Goal: Task Accomplishment & Management: Use online tool/utility

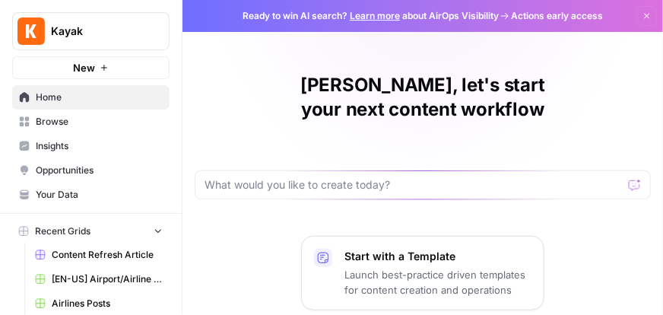
click at [62, 122] on span "Browse" at bounding box center [99, 122] width 127 height 14
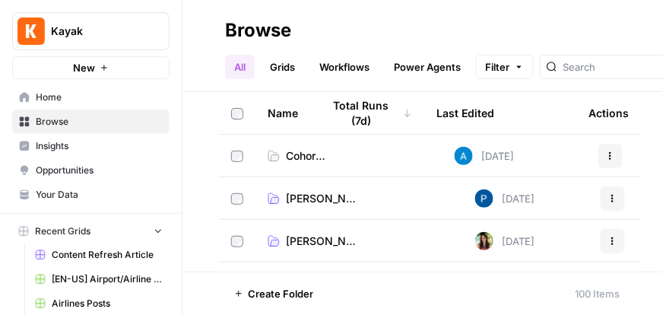
click at [186, 28] on icon "button" at bounding box center [184, 30] width 11 height 11
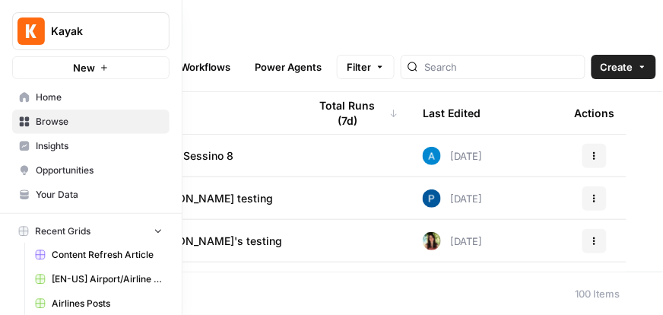
click at [46, 195] on span "Your Data" at bounding box center [99, 195] width 127 height 14
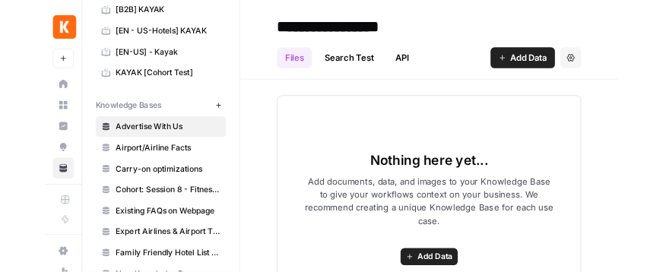
scroll to position [87, 0]
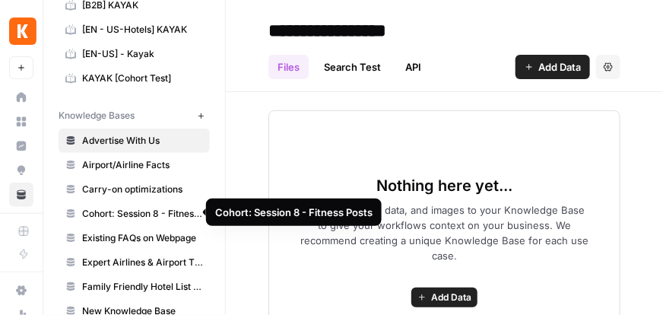
click at [150, 211] on span "Cohort: Session 8 - Fitness Posts" at bounding box center [142, 214] width 121 height 14
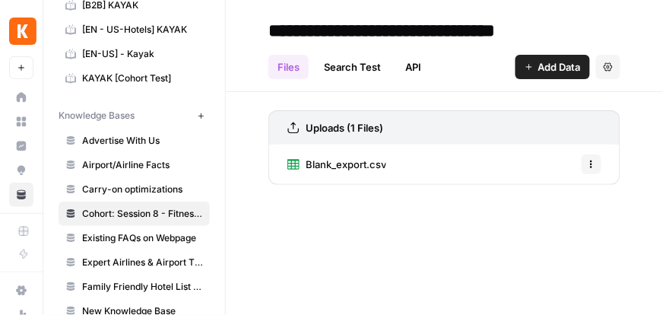
click at [592, 161] on icon "button" at bounding box center [591, 164] width 9 height 9
click at [417, 173] on div "Blank_export.csv Options" at bounding box center [444, 164] width 352 height 40
click at [366, 150] on link "Blank_export.csv" at bounding box center [336, 164] width 99 height 40
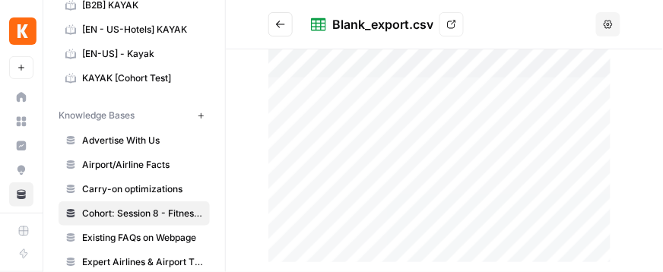
click at [451, 24] on icon at bounding box center [451, 24] width 9 height 9
click at [287, 27] on button "Go back" at bounding box center [280, 24] width 24 height 24
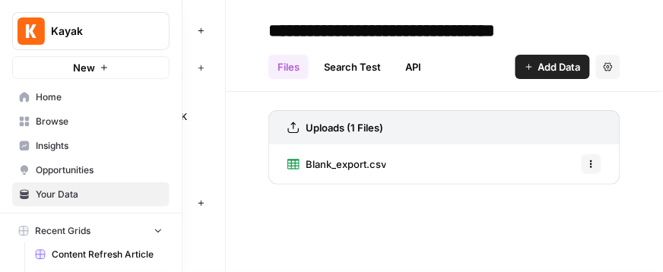
click at [49, 122] on span "Browse" at bounding box center [99, 122] width 127 height 14
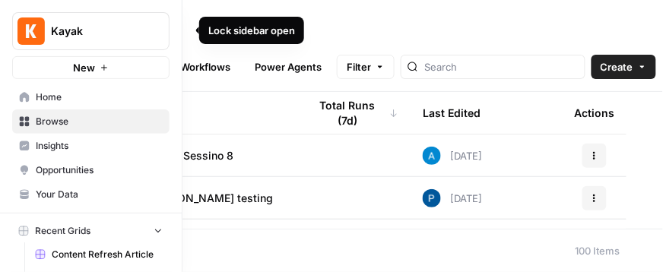
click at [181, 30] on icon "button" at bounding box center [184, 30] width 11 height 11
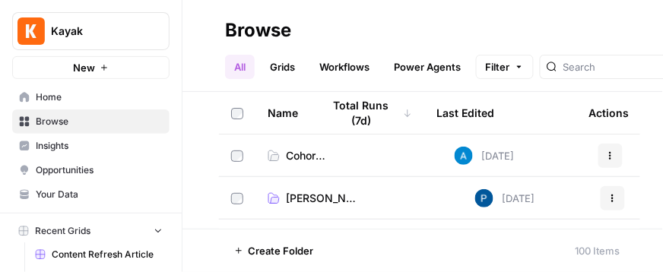
click at [181, 30] on icon "button" at bounding box center [184, 30] width 11 height 11
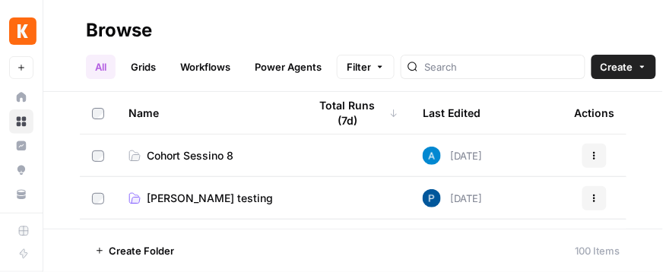
click at [200, 154] on span "Cohort Sessino 8" at bounding box center [190, 155] width 87 height 15
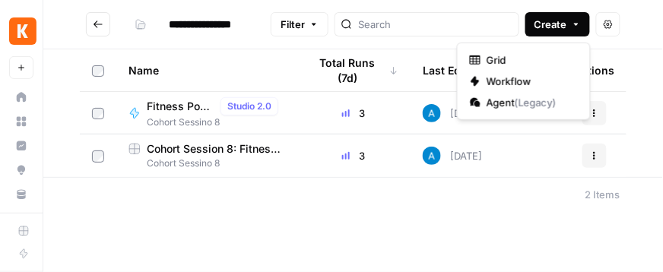
click at [547, 30] on span "Create" at bounding box center [550, 24] width 33 height 15
click at [502, 62] on span "Grid" at bounding box center [529, 59] width 85 height 15
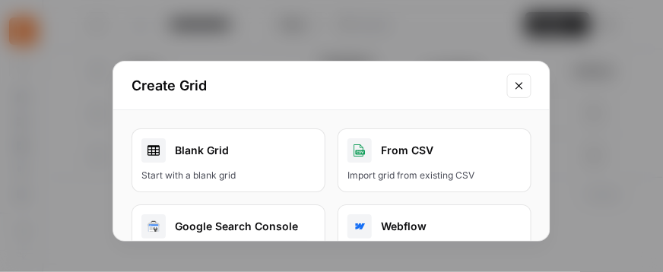
click at [525, 90] on icon "Close modal" at bounding box center [519, 86] width 12 height 12
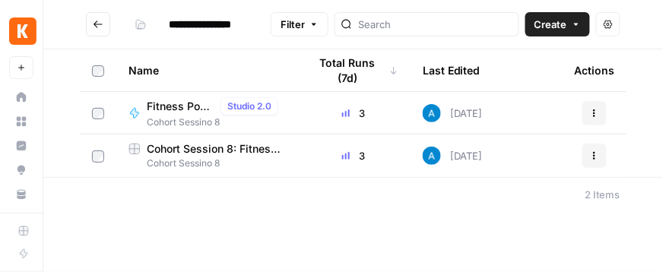
click at [156, 151] on span "Cohort Session 8: Fitness Grid (Sample)" at bounding box center [216, 148] width 138 height 15
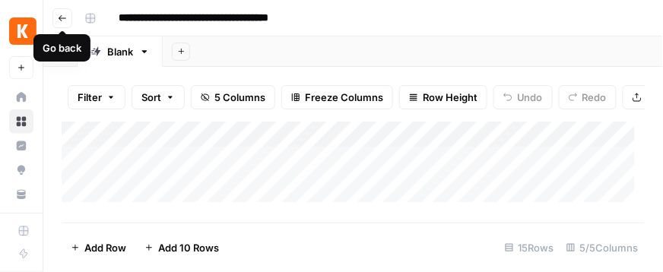
click at [68, 14] on button "Go back" at bounding box center [62, 18] width 20 height 20
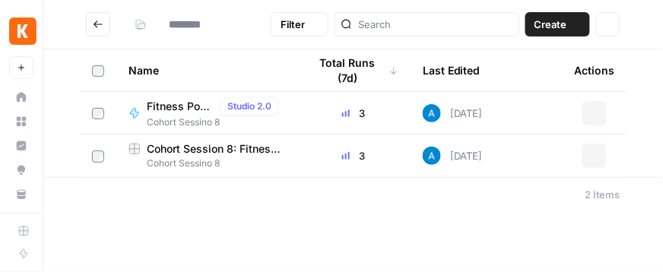
type input "**********"
click at [557, 27] on span "Create" at bounding box center [550, 24] width 33 height 15
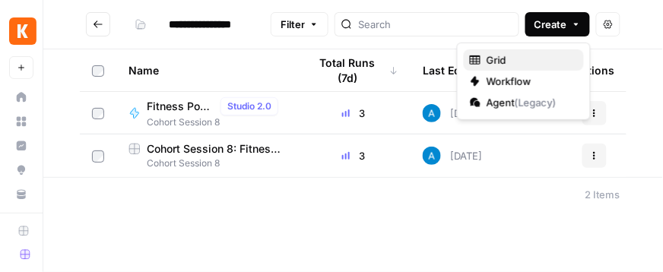
click at [529, 55] on span "Grid" at bounding box center [529, 59] width 85 height 15
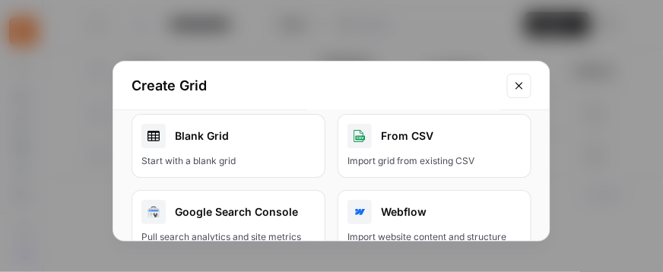
scroll to position [15, 0]
click at [252, 135] on div "Blank Grid" at bounding box center [228, 135] width 174 height 24
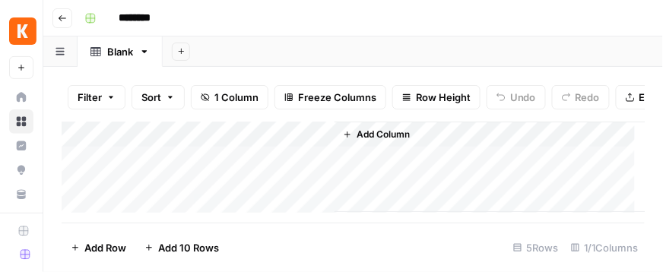
click at [151, 21] on input "********" at bounding box center [154, 18] width 85 height 24
click at [152, 23] on input "********" at bounding box center [154, 18] width 85 height 24
click at [143, 21] on input "********" at bounding box center [154, 18] width 85 height 24
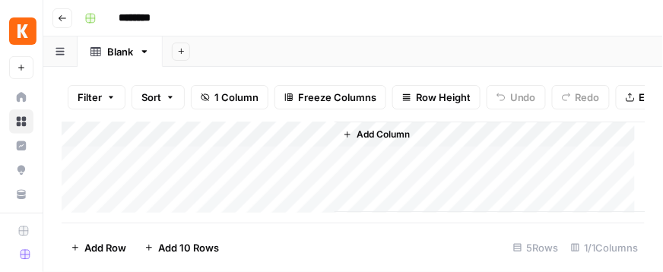
drag, startPoint x: 128, startPoint y: 19, endPoint x: 147, endPoint y: 19, distance: 19.0
click at [147, 19] on input "********" at bounding box center [154, 18] width 85 height 24
click at [154, 14] on input "****" at bounding box center [154, 18] width 85 height 24
type input "**********"
click at [258, 28] on div "**********" at bounding box center [362, 18] width 569 height 24
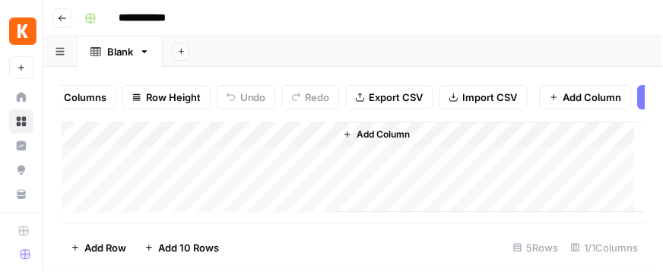
scroll to position [0, 271]
click at [512, 101] on span "Import CSV" at bounding box center [489, 97] width 55 height 15
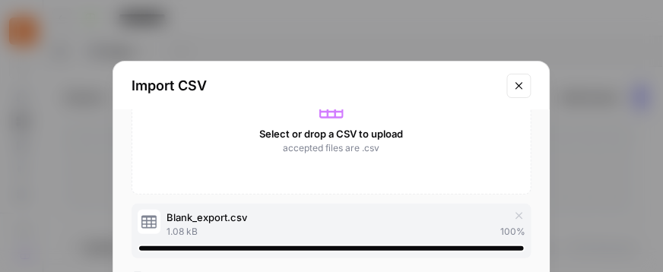
scroll to position [110, 0]
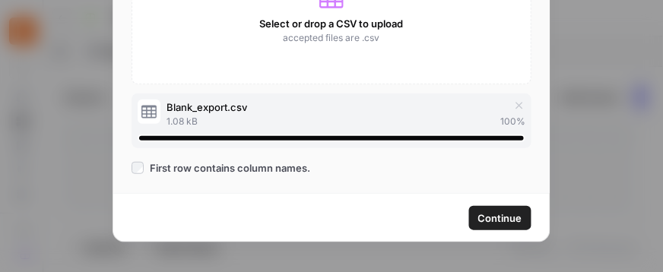
click at [489, 213] on span "Continue" at bounding box center [500, 218] width 44 height 15
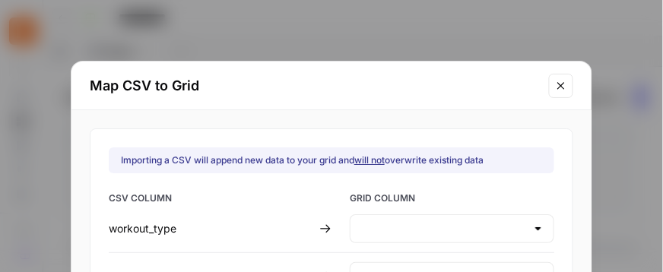
type input "Create new column"
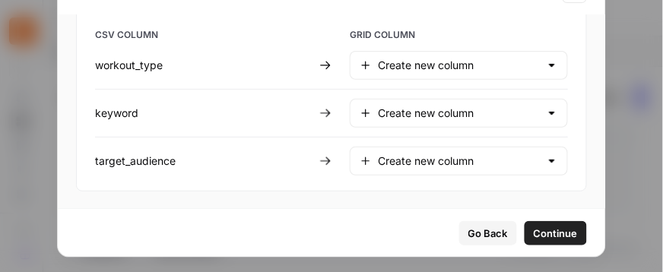
scroll to position [110, 0]
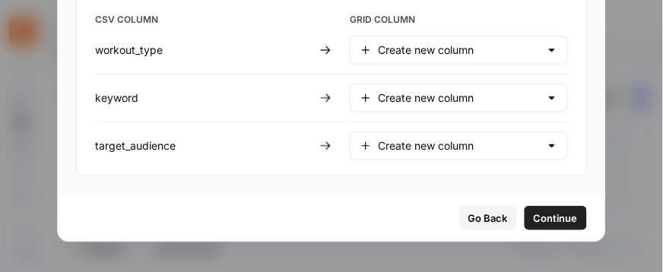
click at [534, 211] on span "Continue" at bounding box center [556, 218] width 44 height 15
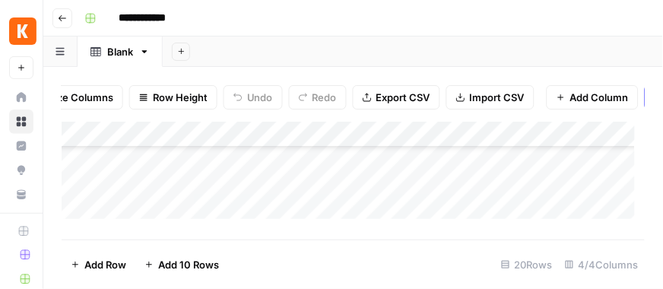
scroll to position [350, 0]
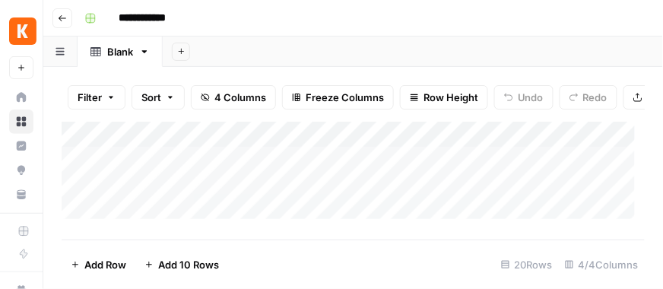
click at [363, 158] on div "Add Column" at bounding box center [354, 175] width 584 height 107
click at [278, 163] on div "Add Column" at bounding box center [354, 175] width 584 height 107
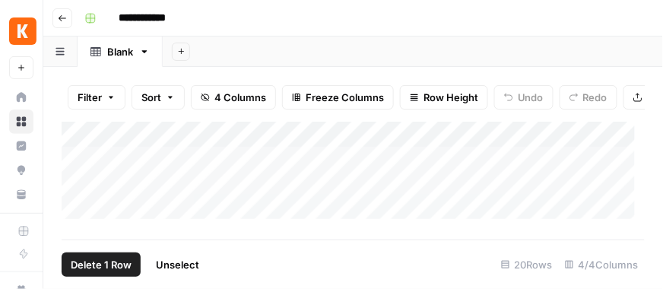
click at [72, 169] on div "Add Column" at bounding box center [354, 175] width 584 height 107
click at [78, 191] on div "Add Column" at bounding box center [354, 175] width 584 height 107
click at [78, 176] on div "Add Column" at bounding box center [354, 175] width 584 height 107
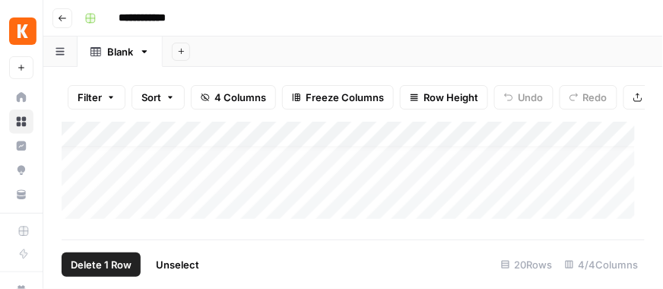
scroll to position [0, 0]
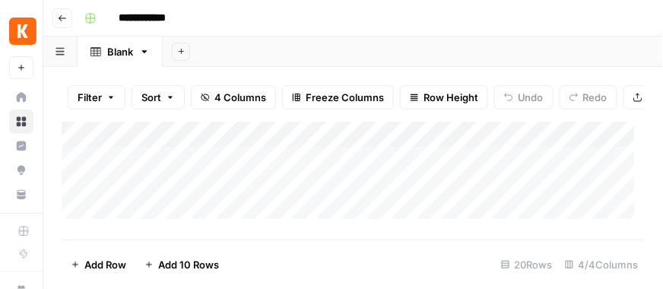
click at [81, 169] on div "Add Column" at bounding box center [354, 175] width 584 height 107
click at [80, 167] on div "Add Column" at bounding box center [354, 175] width 584 height 107
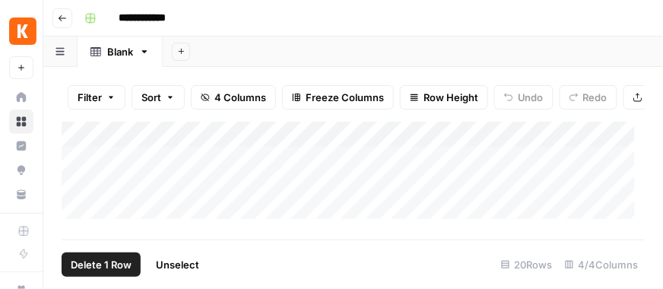
click at [78, 194] on div "Add Column" at bounding box center [354, 175] width 584 height 107
click at [79, 195] on div "Add Column" at bounding box center [354, 175] width 584 height 107
click at [79, 214] on div "Add Column" at bounding box center [354, 175] width 584 height 107
click at [81, 201] on div "Add Column" at bounding box center [354, 175] width 584 height 107
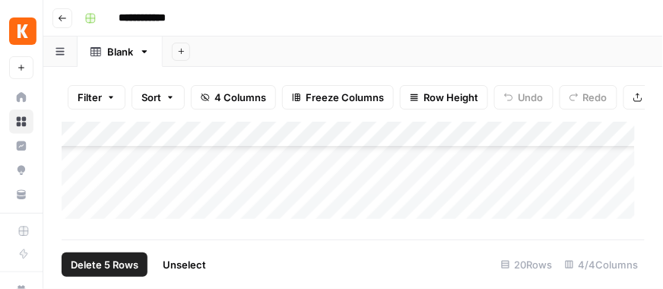
scroll to position [95, 0]
click at [128, 260] on span "Delete 5 Rows" at bounding box center [105, 264] width 68 height 15
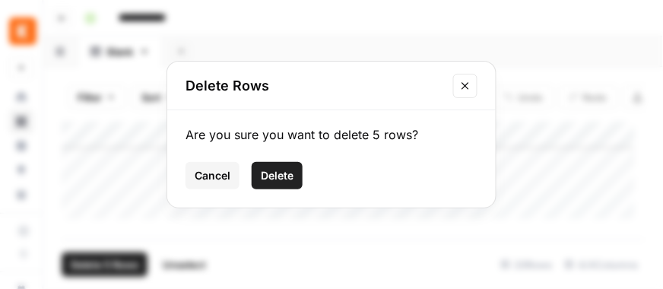
click at [266, 179] on span "Delete" at bounding box center [277, 175] width 33 height 15
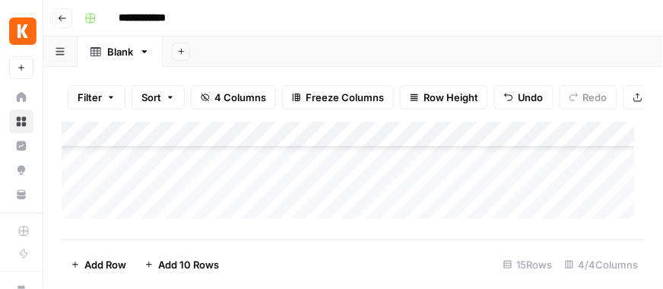
scroll to position [0, 0]
click at [208, 137] on div "Add Column" at bounding box center [354, 175] width 584 height 107
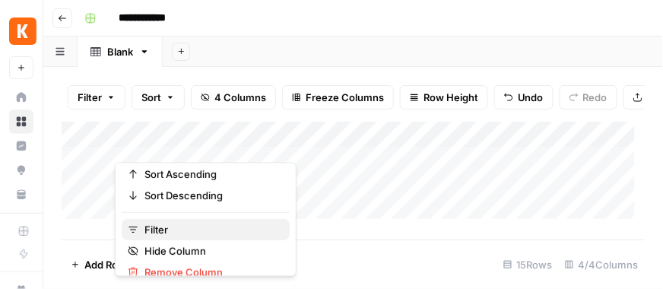
scroll to position [89, 0]
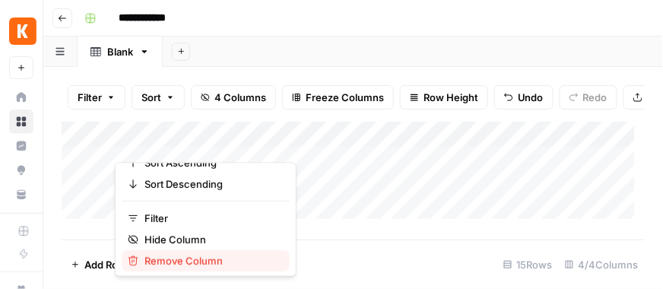
click at [206, 262] on span "Remove Column" at bounding box center [210, 260] width 133 height 15
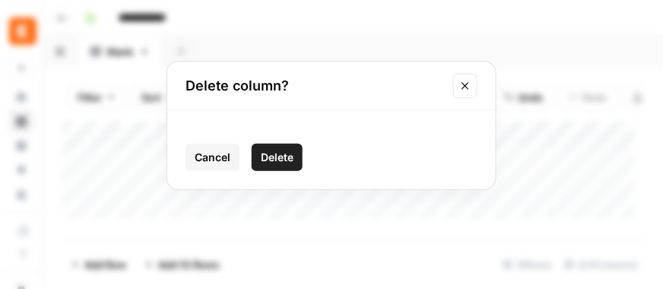
click at [270, 160] on span "Delete" at bounding box center [277, 157] width 33 height 15
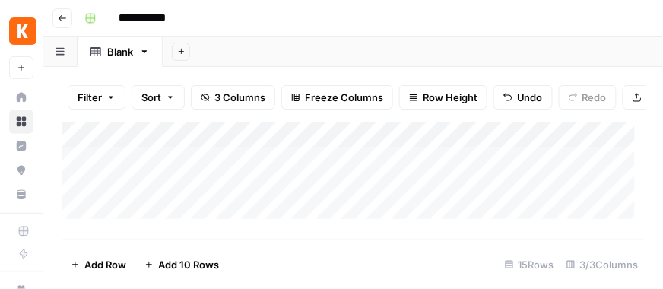
click at [243, 143] on div "Add Column" at bounding box center [354, 175] width 584 height 107
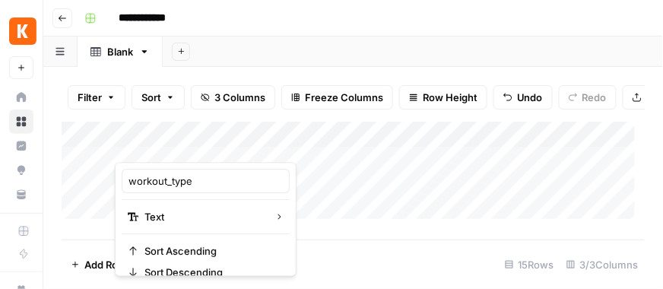
click at [283, 176] on div "Add Column" at bounding box center [354, 175] width 584 height 107
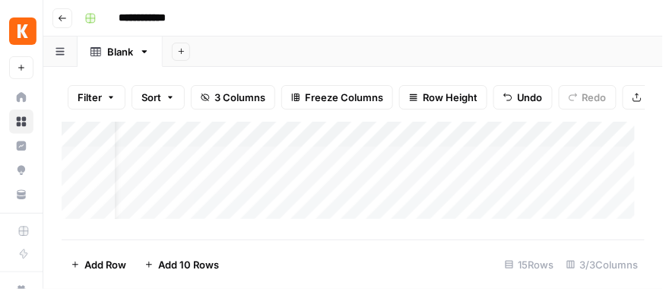
scroll to position [0, 0]
click at [135, 21] on input "**********" at bounding box center [154, 18] width 85 height 24
drag, startPoint x: 139, startPoint y: 21, endPoint x: 102, endPoint y: 17, distance: 37.5
click at [102, 17] on div "**********" at bounding box center [362, 18] width 569 height 24
type input "**********"
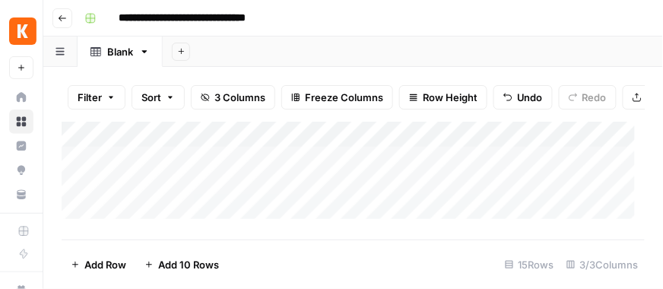
click at [319, 25] on div "**********" at bounding box center [362, 18] width 569 height 24
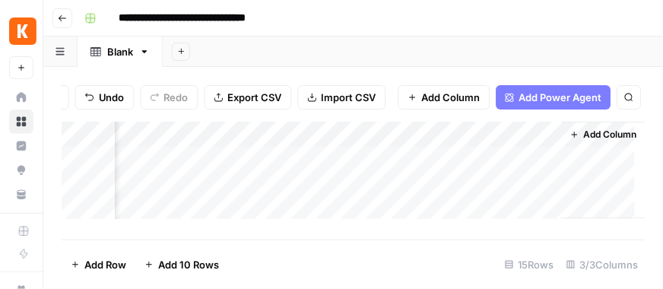
click at [458, 100] on span "Add Column" at bounding box center [451, 97] width 59 height 15
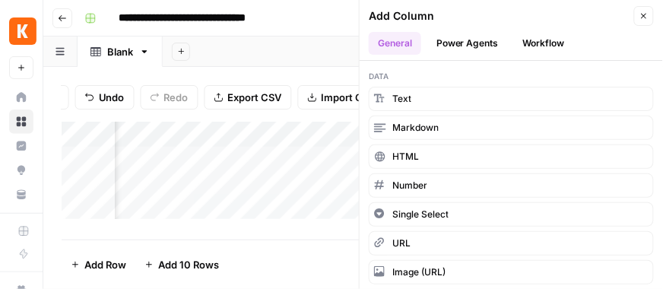
scroll to position [2, 0]
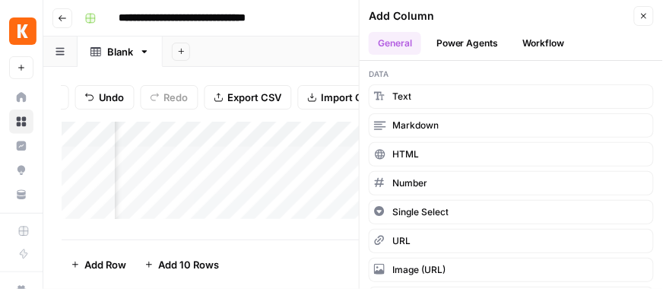
click at [554, 35] on button "Workflow" at bounding box center [544, 43] width 60 height 23
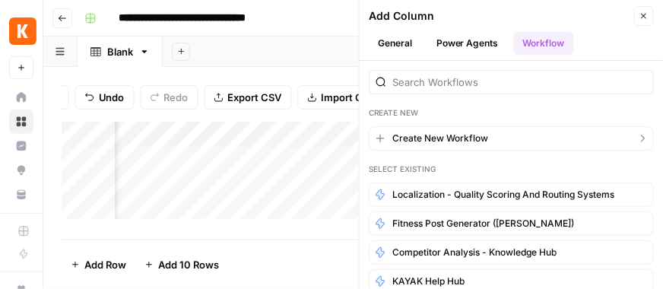
click at [454, 138] on span "Create New Workflow" at bounding box center [440, 139] width 96 height 14
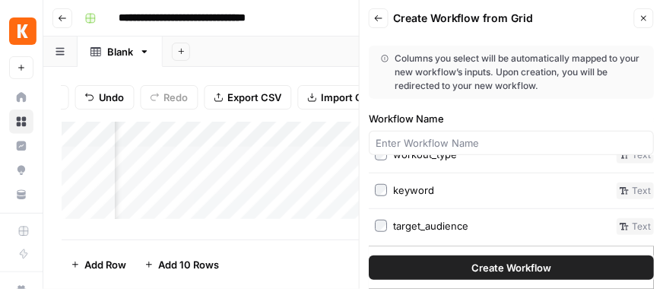
scroll to position [51, 0]
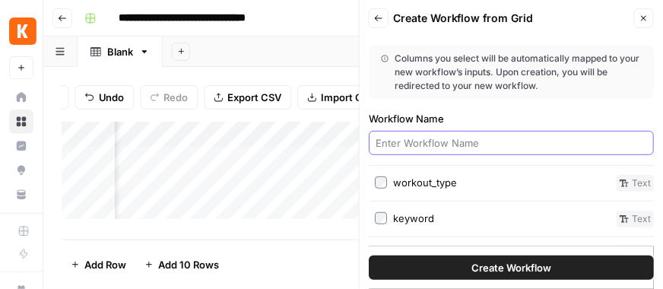
click at [449, 140] on input "Workflow Name" at bounding box center [511, 142] width 271 height 15
type input "Fitness caption generator (Niamh)"
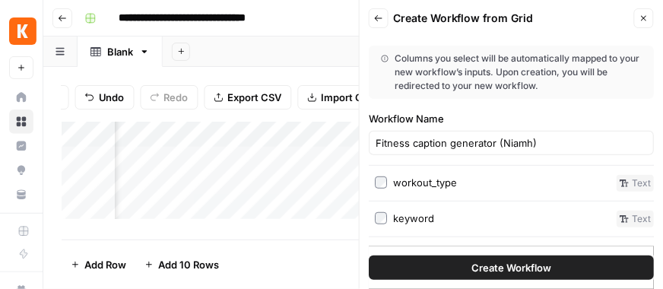
click at [412, 177] on div "workout_type" at bounding box center [425, 182] width 64 height 15
click at [411, 212] on div "keyword" at bounding box center [413, 218] width 41 height 15
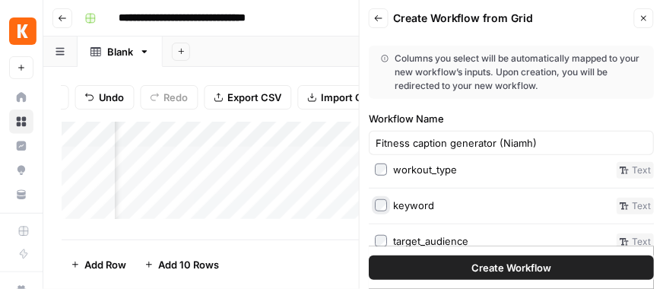
scroll to position [79, 0]
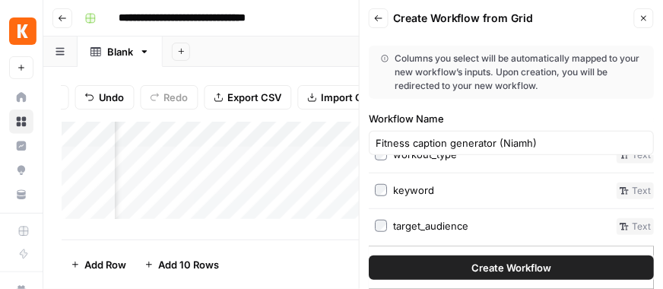
click at [417, 224] on div "target_audience" at bounding box center [430, 225] width 75 height 15
click at [499, 264] on span "Create Workflow" at bounding box center [511, 267] width 80 height 15
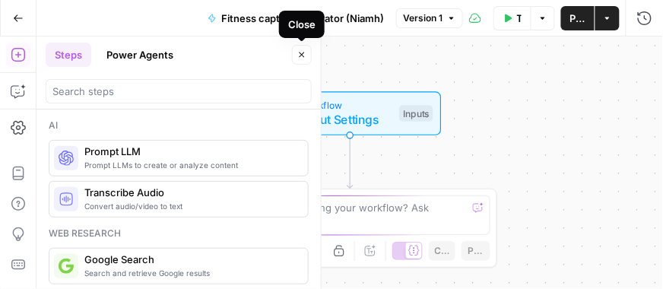
click at [305, 59] on icon "button" at bounding box center [301, 54] width 9 height 9
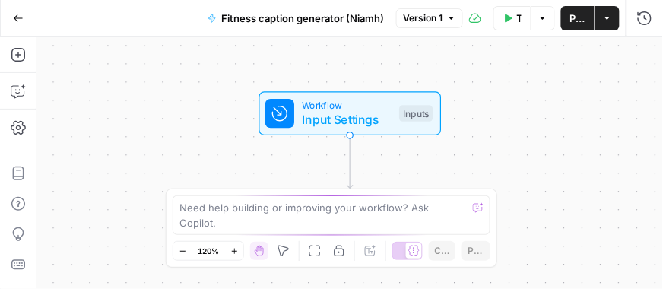
click at [325, 113] on span "Input Settings" at bounding box center [347, 120] width 90 height 18
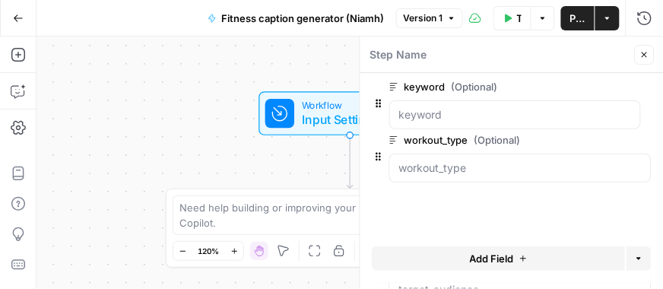
drag, startPoint x: 379, startPoint y: 167, endPoint x: 379, endPoint y: 90, distance: 77.5
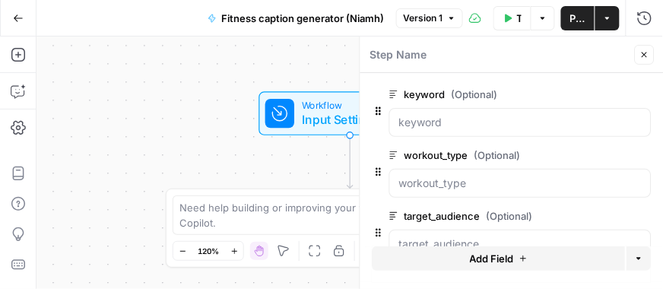
click at [647, 49] on button "Close" at bounding box center [645, 55] width 20 height 20
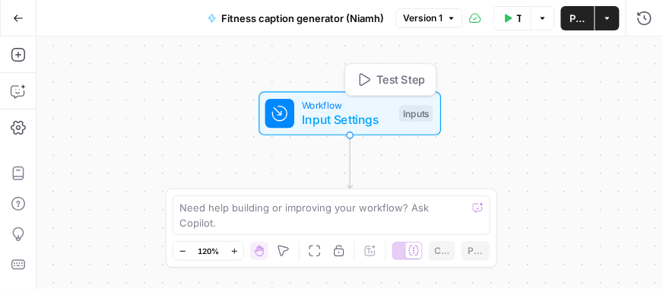
click at [387, 106] on span "Workflow" at bounding box center [347, 105] width 90 height 14
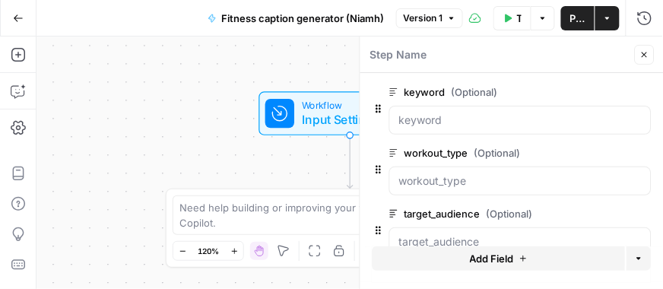
scroll to position [2, 0]
click at [649, 52] on icon "button" at bounding box center [644, 54] width 9 height 9
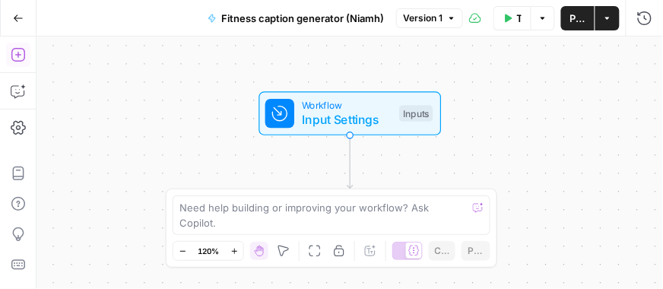
click at [14, 53] on icon "button" at bounding box center [18, 54] width 15 height 15
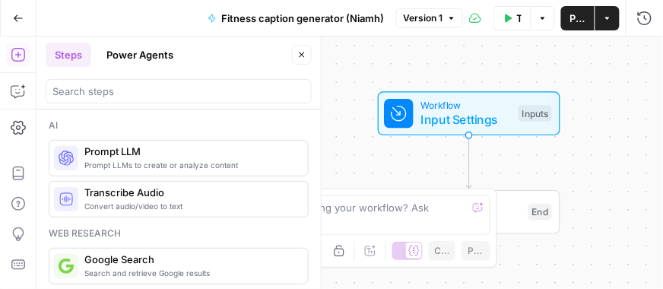
click at [180, 154] on span "Prompt LLM" at bounding box center [189, 151] width 211 height 15
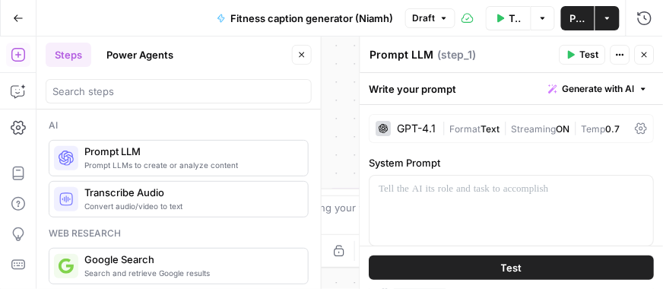
click at [415, 126] on div "GPT-4.1" at bounding box center [417, 128] width 39 height 11
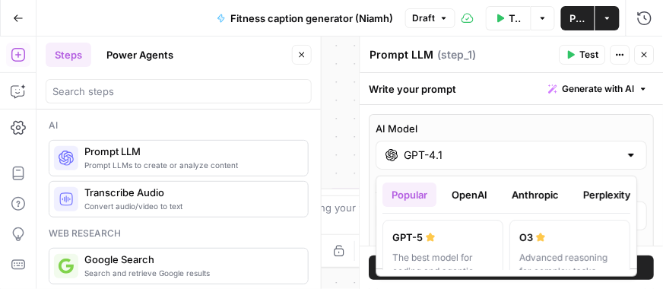
click at [503, 164] on div "GPT-4.1" at bounding box center [511, 155] width 271 height 29
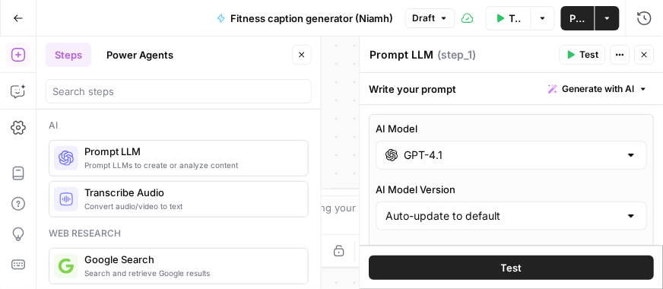
click at [503, 164] on div "GPT-4.1" at bounding box center [511, 155] width 271 height 29
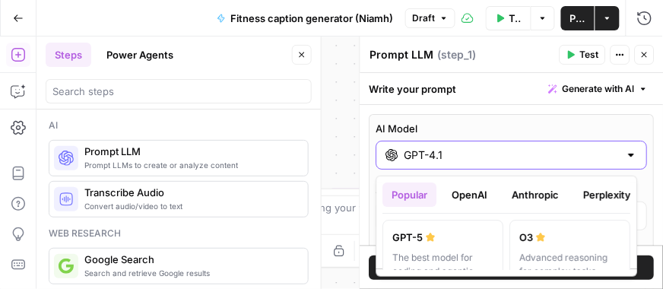
click at [503, 164] on div "GPT-4.1" at bounding box center [511, 155] width 271 height 29
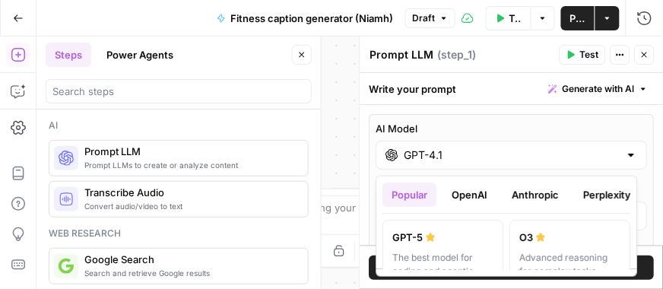
click at [503, 164] on div "GPT-4.1" at bounding box center [511, 155] width 271 height 29
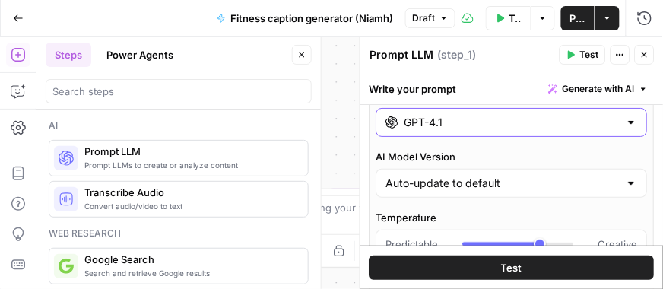
scroll to position [36, 0]
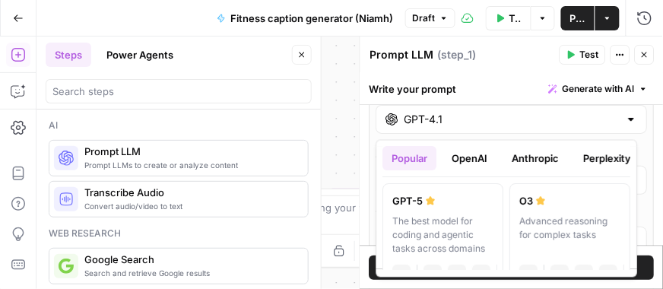
click at [500, 128] on div "GPT-4.1" at bounding box center [511, 119] width 271 height 29
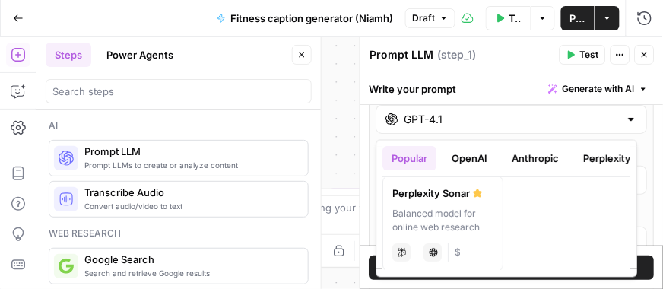
click at [478, 166] on button "OpenAI" at bounding box center [470, 159] width 54 height 24
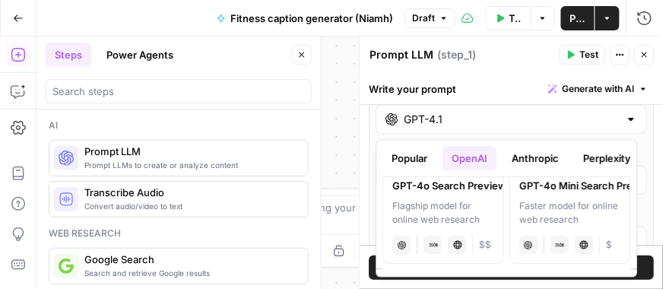
click at [514, 163] on button "Anthropic" at bounding box center [535, 159] width 65 height 24
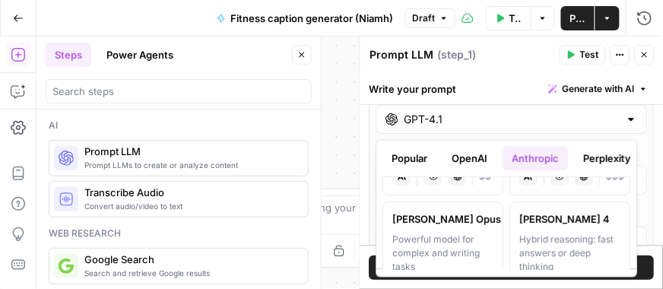
scroll to position [19, 0]
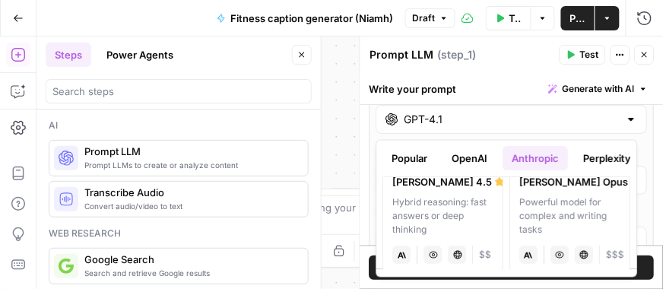
click at [479, 200] on div "Hybrid reasoning: fast answers or deep thinking" at bounding box center [443, 216] width 101 height 41
type input "[PERSON_NAME] 4.5"
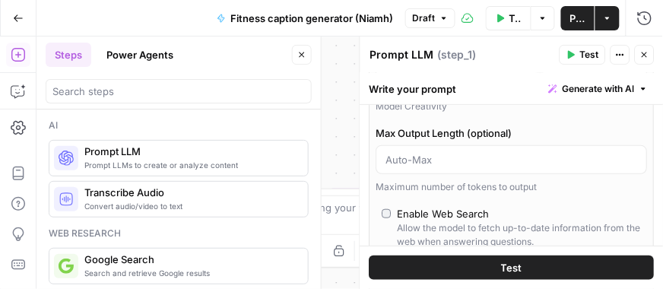
scroll to position [137, 0]
click at [186, 159] on span "Prompt LLMs to create or analyze content" at bounding box center [189, 165] width 211 height 12
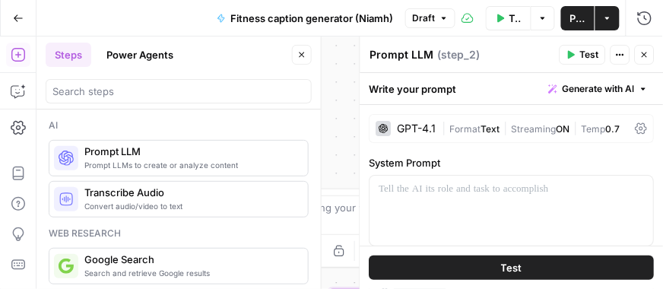
click at [420, 135] on div "GPT-4.1" at bounding box center [406, 128] width 60 height 15
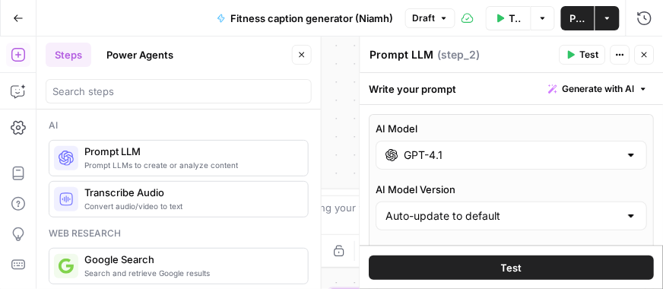
click at [428, 161] on input "GPT-4.1" at bounding box center [511, 154] width 215 height 15
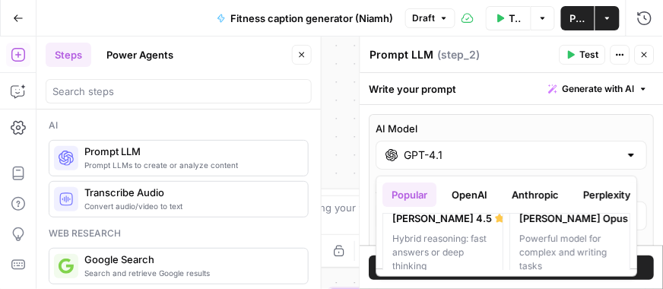
scroll to position [252, 0]
click at [479, 235] on div "Hybrid reasoning: fast answers or deep thinking" at bounding box center [443, 250] width 101 height 41
type input "[PERSON_NAME] 4.5"
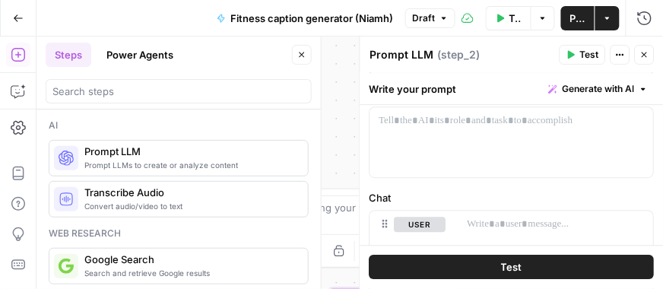
scroll to position [624, 0]
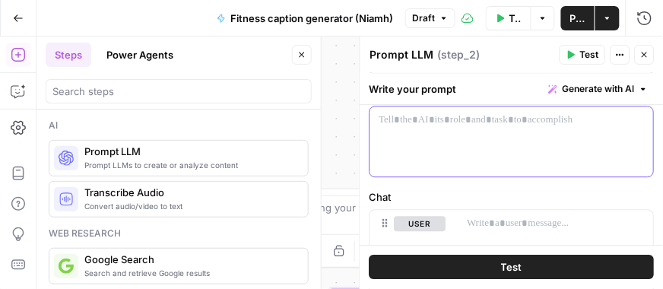
click at [490, 151] on div at bounding box center [512, 141] width 284 height 70
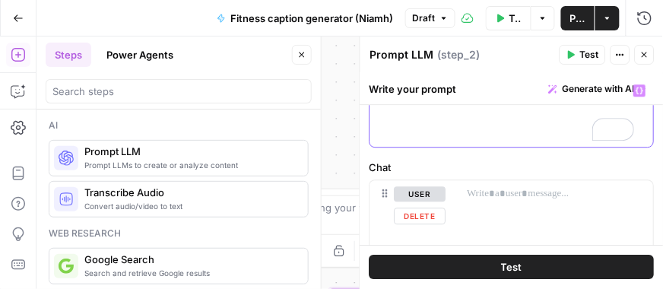
scroll to position [0, 0]
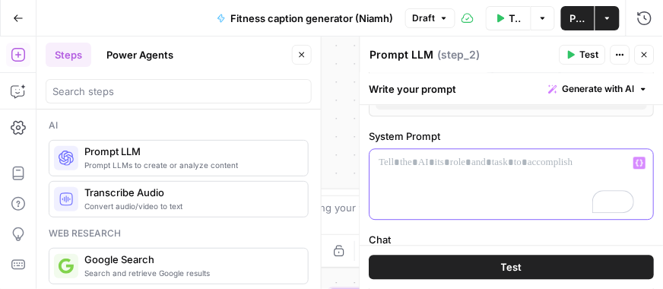
click at [592, 84] on span "Generate with AI" at bounding box center [599, 89] width 72 height 14
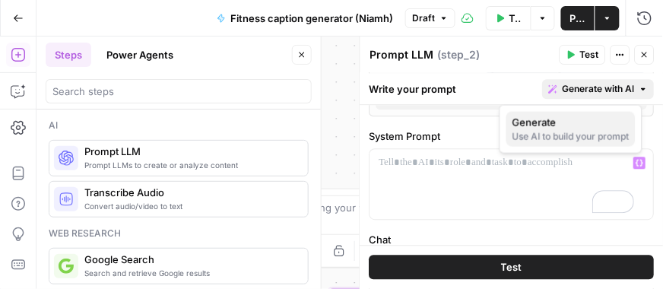
click at [579, 128] on span "Generate" at bounding box center [567, 122] width 111 height 15
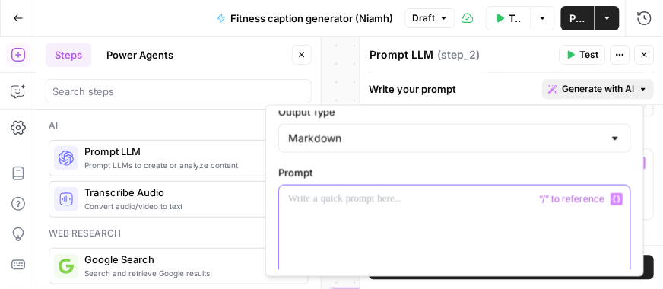
click at [384, 211] on div at bounding box center [454, 241] width 351 height 111
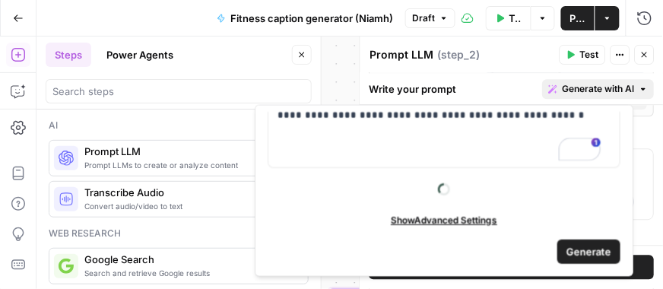
click at [573, 248] on span "Generate" at bounding box center [588, 250] width 45 height 15
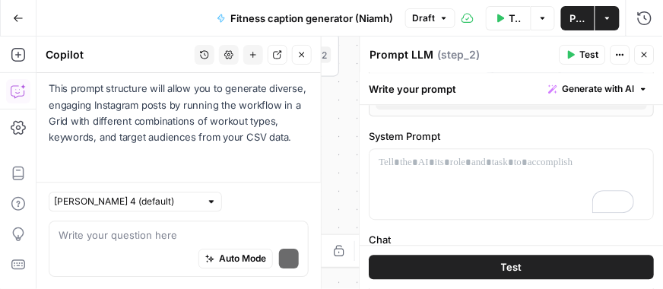
click at [258, 83] on p "This prompt structure will allow you to generate diverse, engaging Instagram po…" at bounding box center [179, 113] width 260 height 65
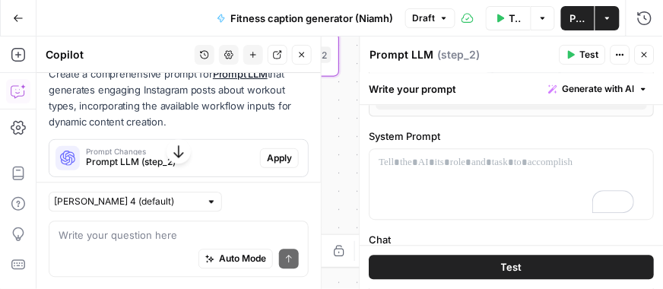
click at [268, 154] on span "Apply" at bounding box center [279, 158] width 25 height 14
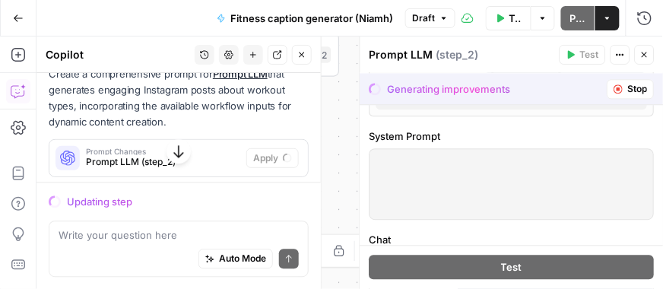
click at [303, 53] on icon "button" at bounding box center [301, 54] width 9 height 9
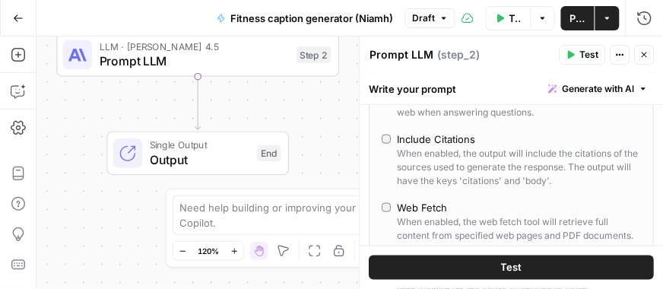
scroll to position [306, 0]
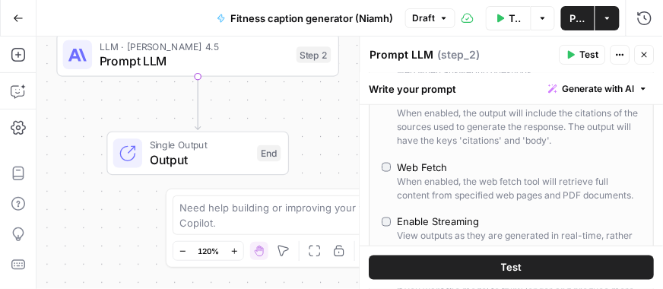
click at [566, 89] on span "Generate with AI" at bounding box center [599, 89] width 72 height 14
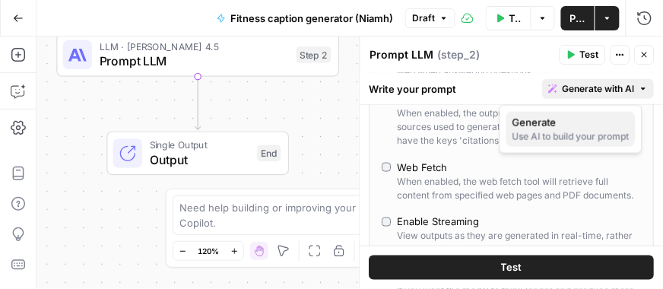
click at [558, 121] on span "Generate" at bounding box center [567, 122] width 111 height 15
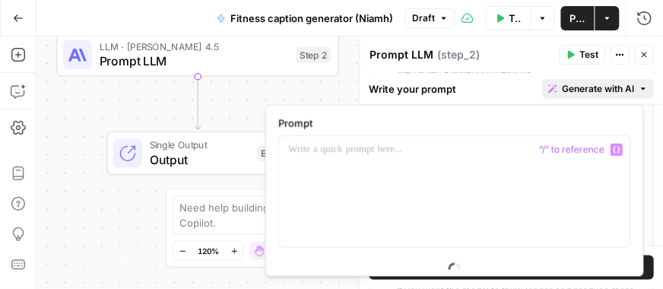
scroll to position [234, 0]
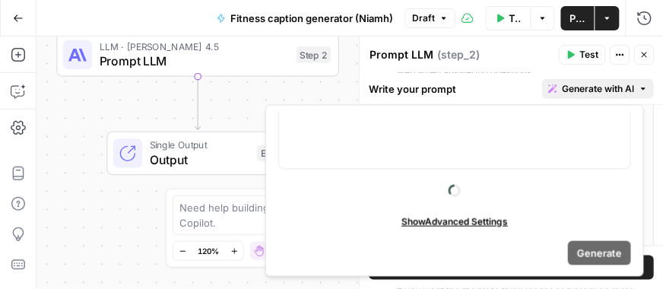
click at [594, 83] on span "Generate with AI" at bounding box center [599, 89] width 72 height 14
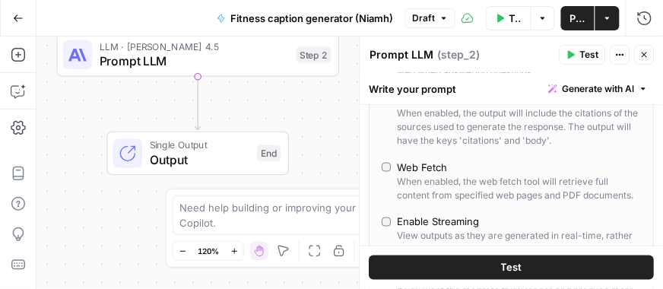
click at [594, 83] on span "Generate with AI" at bounding box center [599, 89] width 72 height 14
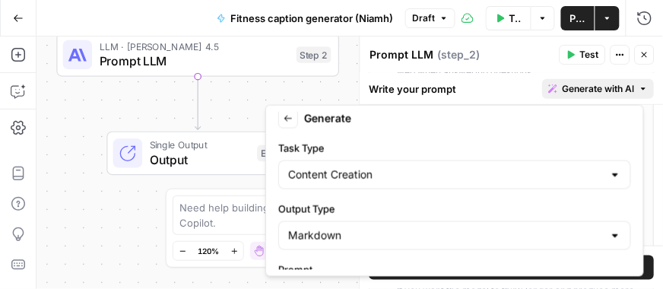
scroll to position [0, 0]
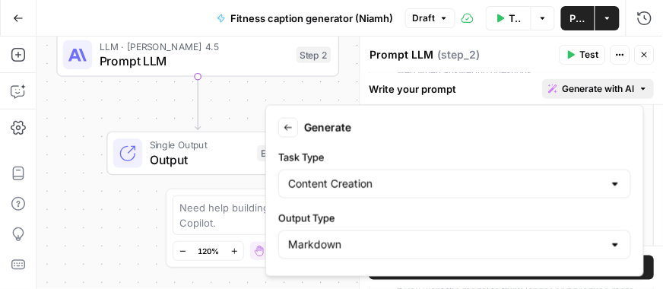
click at [287, 124] on icon "button" at bounding box center [288, 127] width 9 height 9
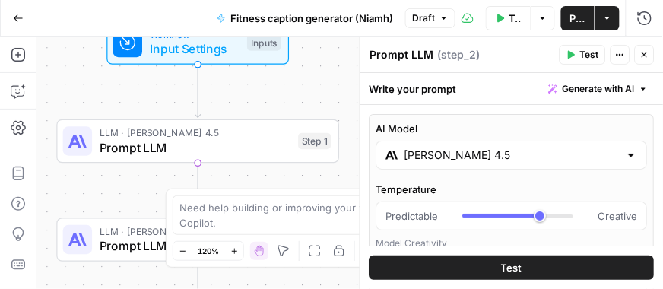
click at [642, 51] on icon "button" at bounding box center [644, 54] width 9 height 9
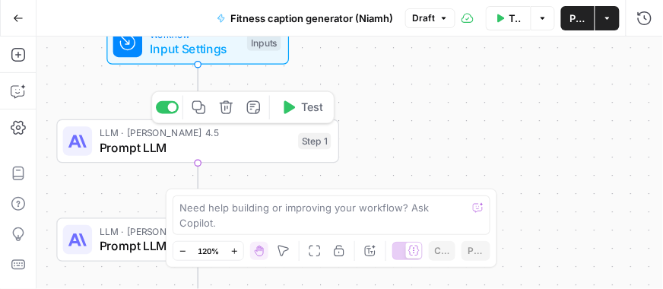
click at [174, 143] on span "Prompt LLM" at bounding box center [196, 147] width 192 height 18
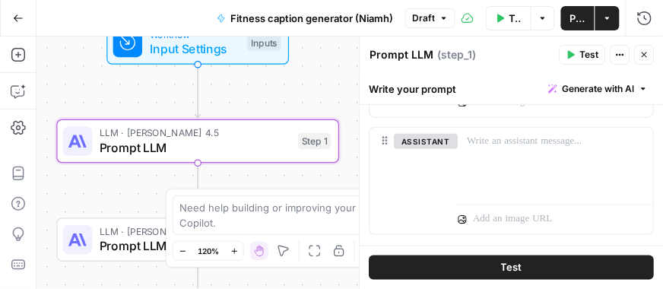
scroll to position [300, 0]
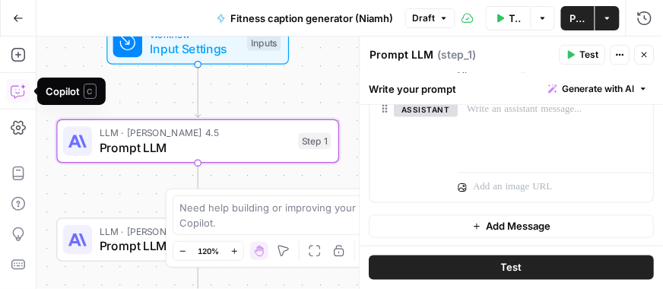
click at [24, 96] on icon "button" at bounding box center [18, 91] width 15 height 15
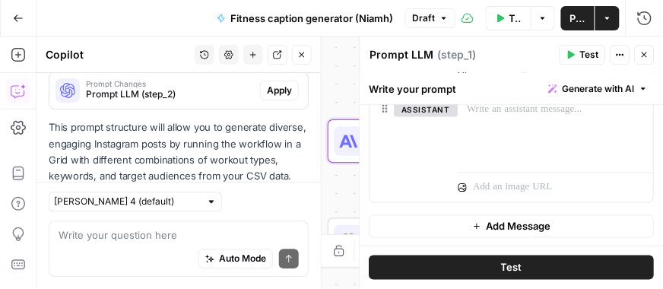
scroll to position [533, 0]
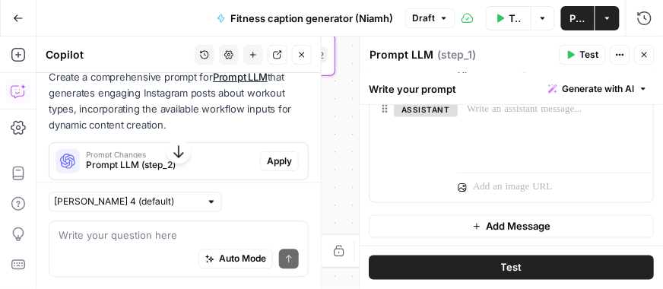
click at [267, 157] on span "Apply" at bounding box center [279, 161] width 25 height 14
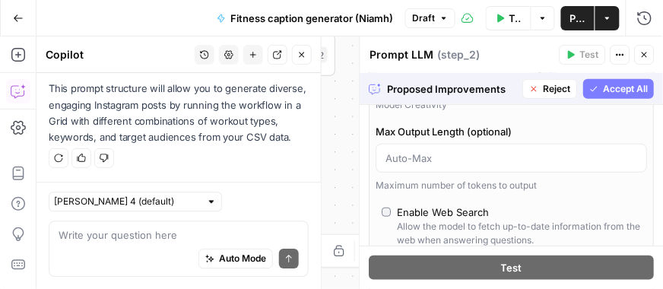
scroll to position [153, 0]
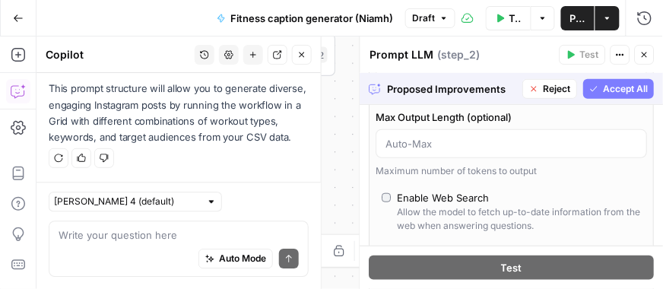
click at [604, 90] on span "Accept All" at bounding box center [626, 89] width 45 height 14
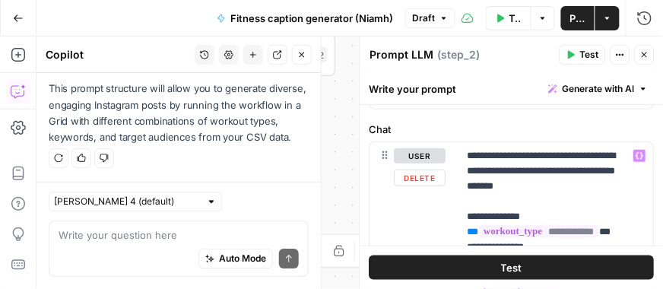
scroll to position [140, 0]
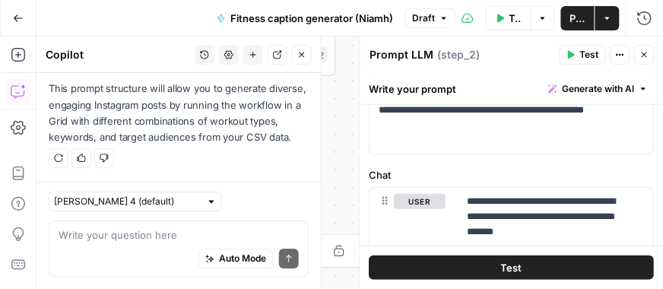
click at [302, 51] on icon "button" at bounding box center [301, 54] width 9 height 9
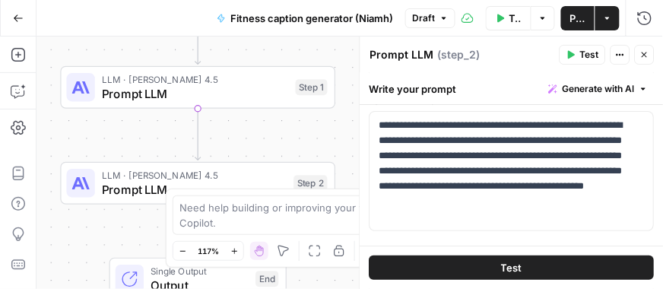
scroll to position [0, 0]
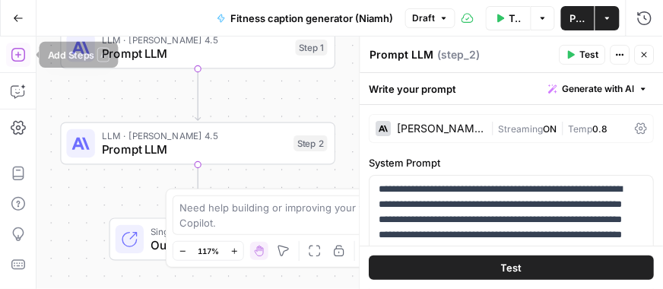
click at [9, 60] on button "Add Steps" at bounding box center [18, 55] width 24 height 24
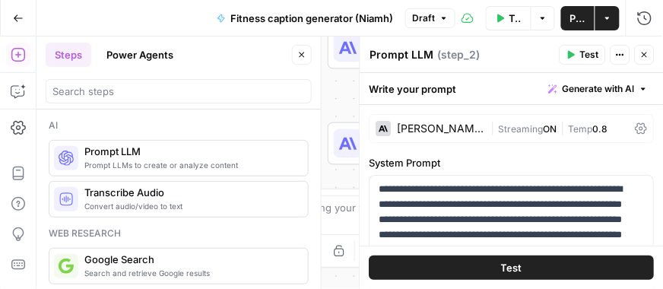
click at [94, 80] on div at bounding box center [179, 91] width 266 height 24
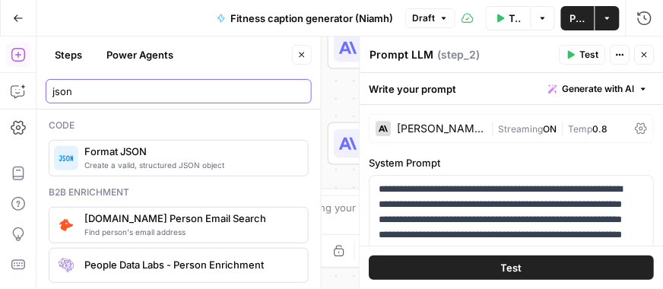
type input "json"
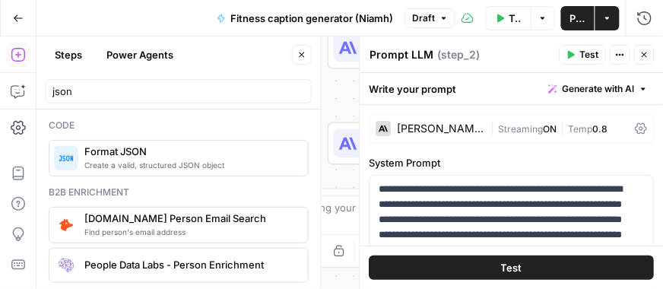
click at [135, 152] on span "Format JSON" at bounding box center [189, 151] width 211 height 15
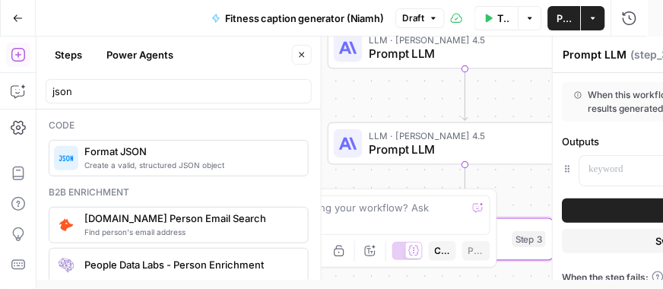
type textarea "Format JSON"
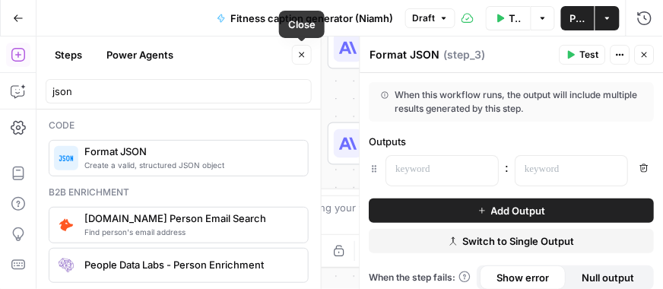
click at [300, 55] on icon "button" at bounding box center [302, 54] width 5 height 5
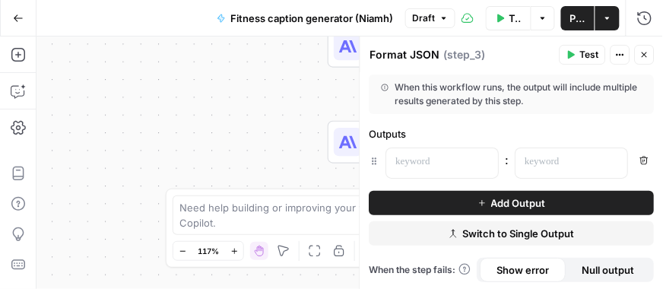
scroll to position [9, 0]
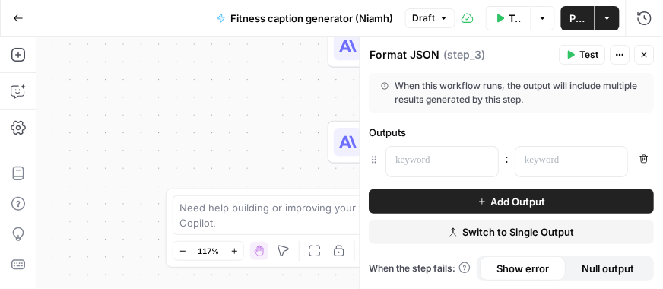
drag, startPoint x: 645, startPoint y: 49, endPoint x: 442, endPoint y: 170, distance: 235.6
click at [443, 170] on div "Format JSON Format JSON ( step_3 ) Test Actions Close When this workflow runs, …" at bounding box center [512, 162] width 304 height 252
click at [439, 168] on div at bounding box center [430, 162] width 87 height 30
click at [640, 53] on icon "button" at bounding box center [644, 54] width 9 height 9
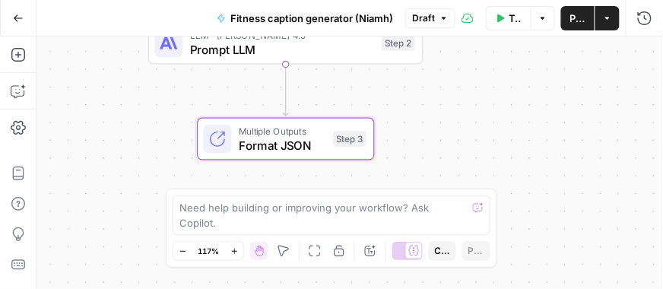
drag, startPoint x: 282, startPoint y: 144, endPoint x: 103, endPoint y: 116, distance: 181.6
click at [103, 116] on div "Workflow Input Settings Inputs LLM · [PERSON_NAME] 4.5 Prompt LLM Step 1 LLM · …" at bounding box center [349, 162] width 626 height 252
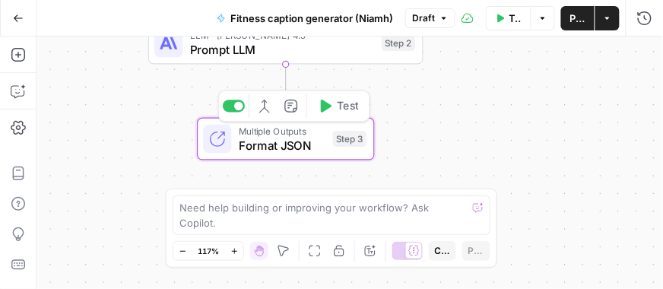
click at [263, 127] on span "Multiple Outputs" at bounding box center [282, 131] width 87 height 14
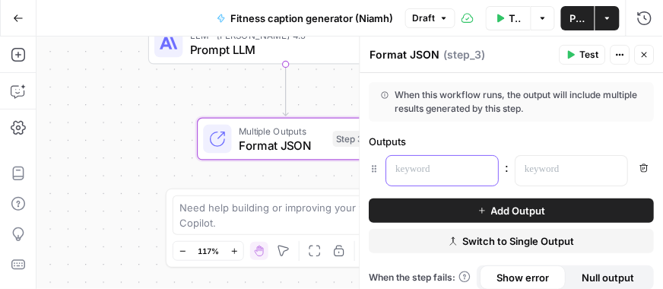
click at [446, 167] on p at bounding box center [430, 169] width 69 height 15
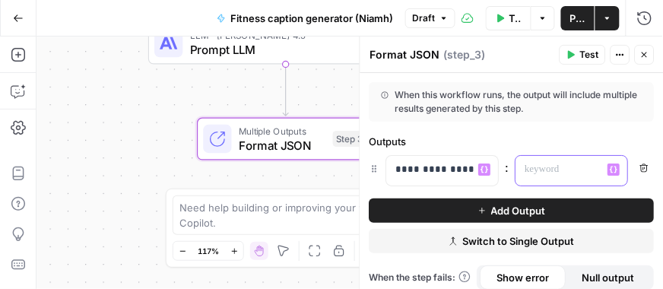
scroll to position [0, 0]
click at [553, 163] on p at bounding box center [559, 169] width 69 height 15
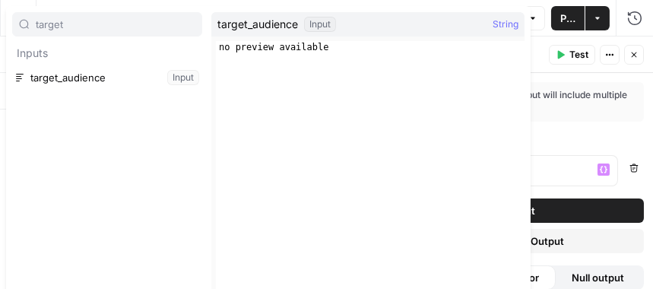
type input "target"
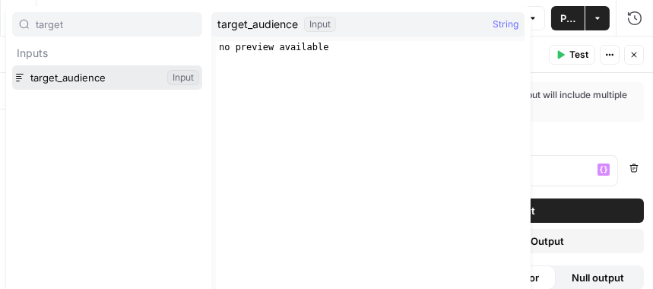
click at [113, 71] on button "Select variable target_audience" at bounding box center [107, 77] width 190 height 24
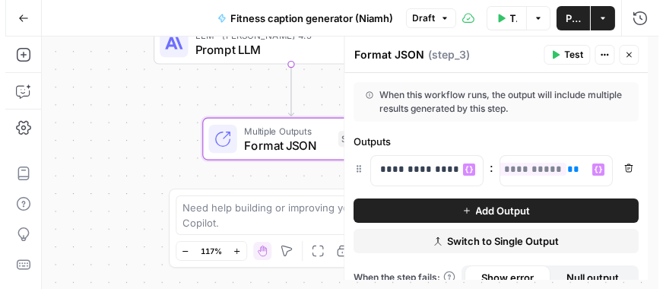
scroll to position [0, 103]
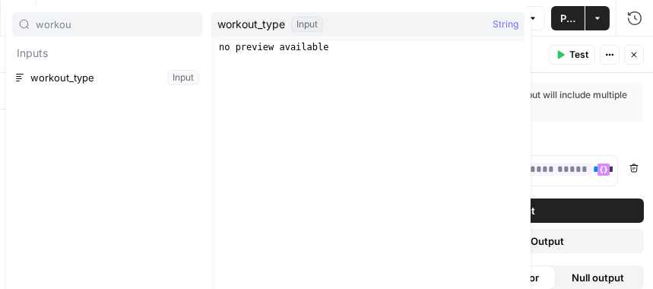
type input "workou"
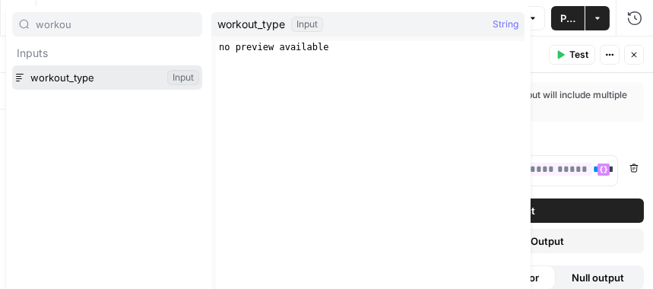
click at [49, 73] on button "Select variable workout_type" at bounding box center [107, 77] width 190 height 24
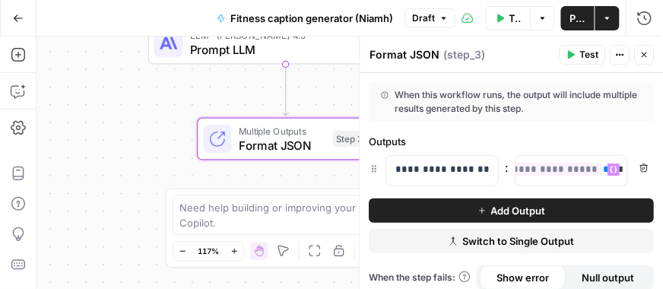
click at [457, 209] on button "Add Output" at bounding box center [511, 210] width 285 height 24
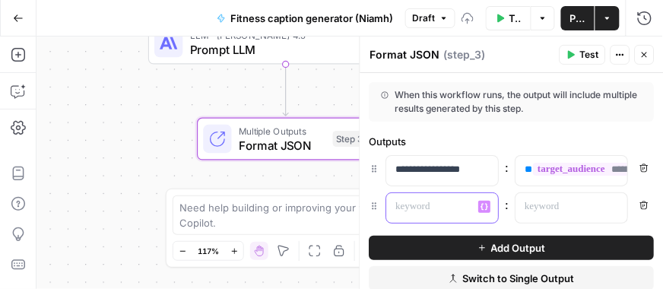
click at [457, 209] on p at bounding box center [430, 206] width 69 height 15
click at [535, 212] on p at bounding box center [559, 206] width 69 height 15
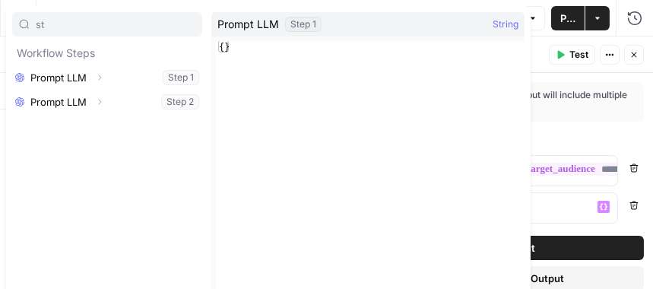
type input "st"
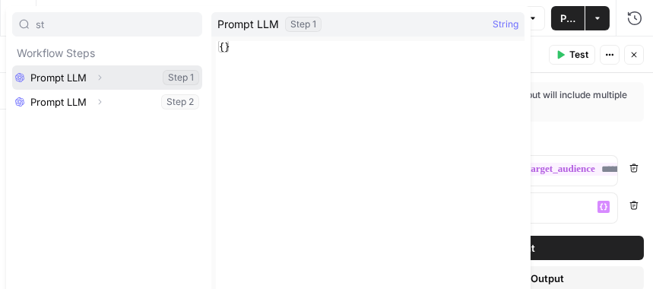
click at [99, 74] on icon "button" at bounding box center [99, 77] width 9 height 9
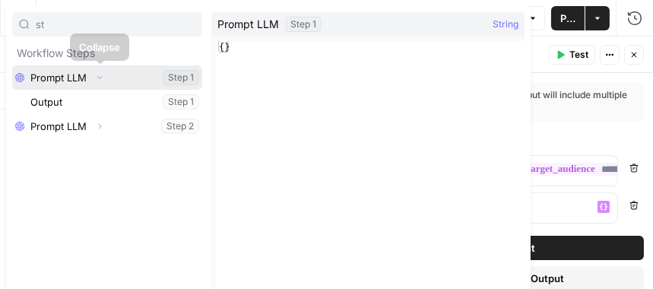
click at [98, 74] on icon "button" at bounding box center [99, 77] width 9 height 9
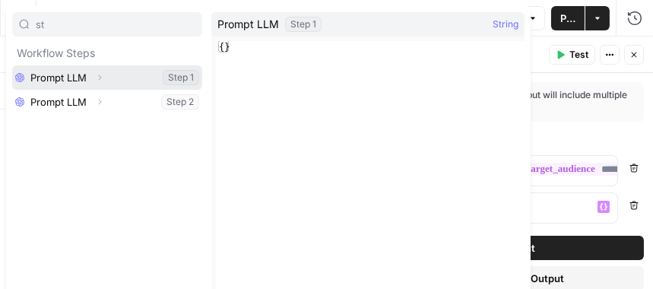
click at [90, 79] on button "Expand" at bounding box center [100, 78] width 20 height 20
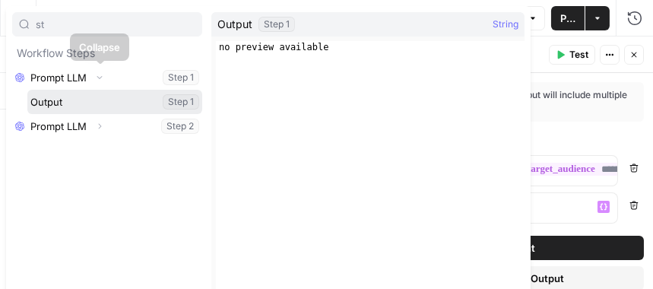
click at [57, 99] on button "Select variable Output" at bounding box center [114, 102] width 175 height 24
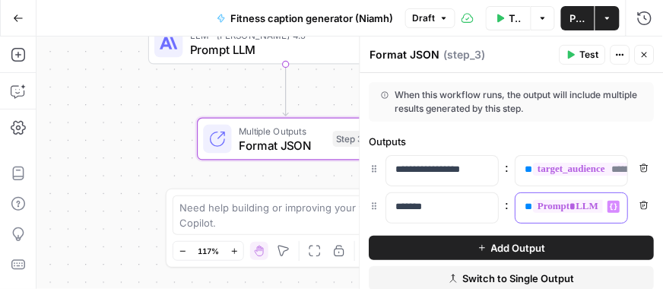
drag, startPoint x: 547, startPoint y: 206, endPoint x: 616, endPoint y: 206, distance: 68.4
click at [619, 203] on div "**********" at bounding box center [511, 207] width 285 height 31
click at [589, 210] on span "**********" at bounding box center [596, 206] width 125 height 13
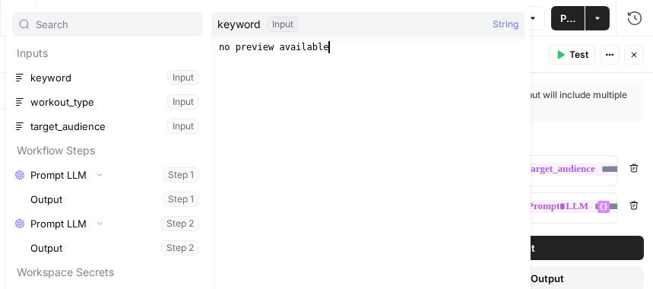
click at [408, 148] on div "no preview available" at bounding box center [370, 178] width 309 height 275
click at [617, 144] on div "Outputs" at bounding box center [501, 141] width 285 height 15
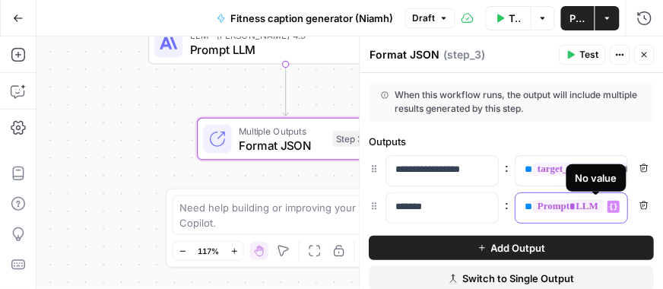
click at [553, 210] on span "**********" at bounding box center [596, 206] width 125 height 13
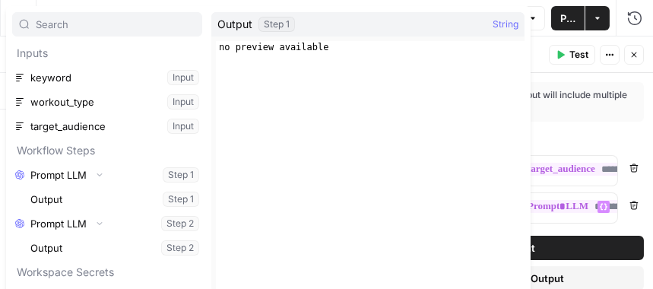
click at [614, 123] on div "**********" at bounding box center [501, 204] width 303 height 263
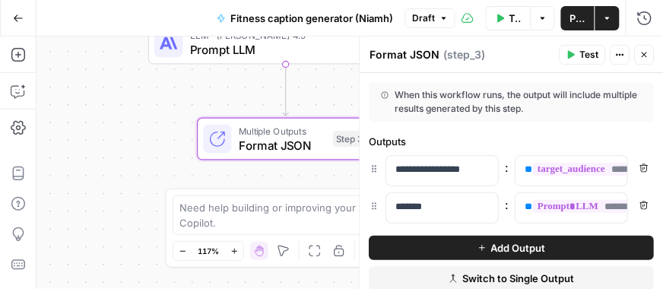
click at [572, 21] on span "Publish" at bounding box center [577, 18] width 15 height 15
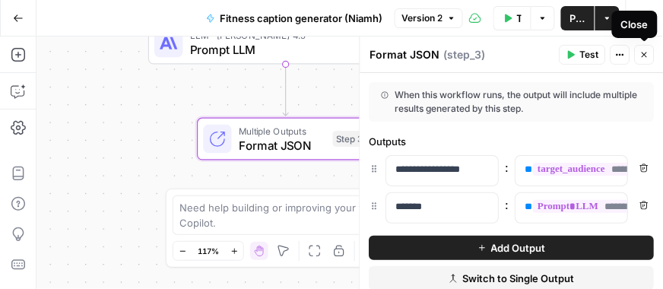
click at [642, 55] on icon "button" at bounding box center [644, 54] width 9 height 9
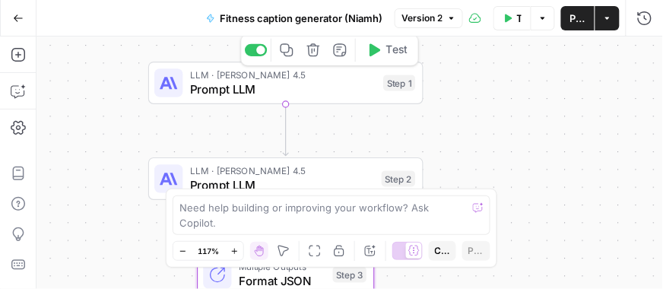
click at [250, 93] on span "Prompt LLM" at bounding box center [283, 89] width 186 height 17
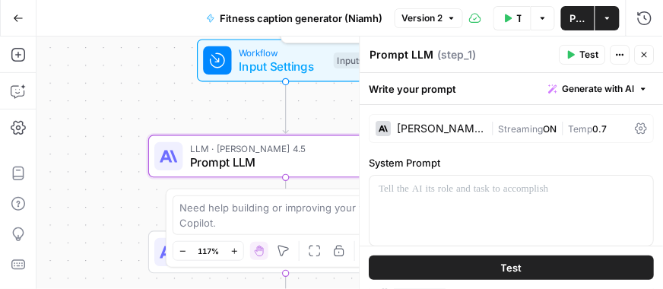
click at [249, 73] on span "Input Settings" at bounding box center [283, 66] width 88 height 17
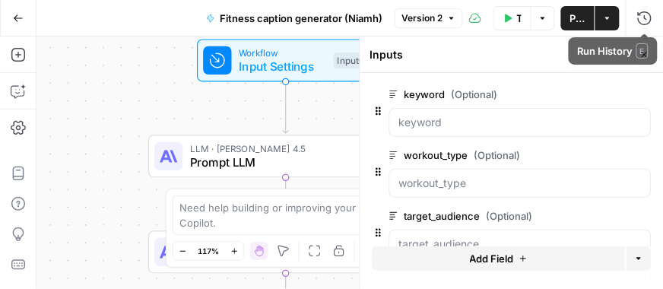
click at [614, 18] on button "Actions" at bounding box center [607, 18] width 24 height 24
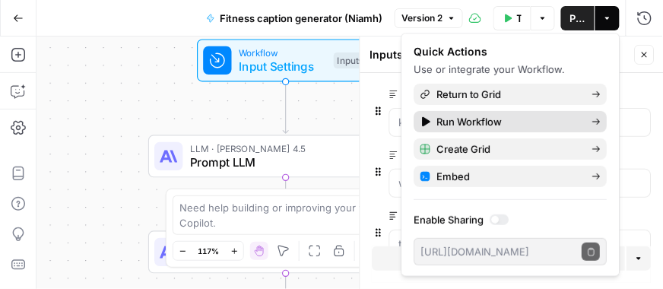
scroll to position [3, 0]
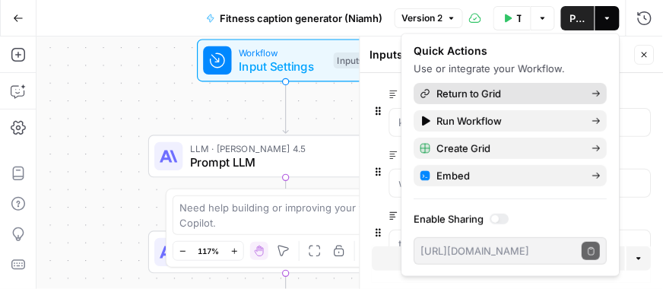
click at [509, 93] on span "Return to Grid" at bounding box center [508, 93] width 143 height 15
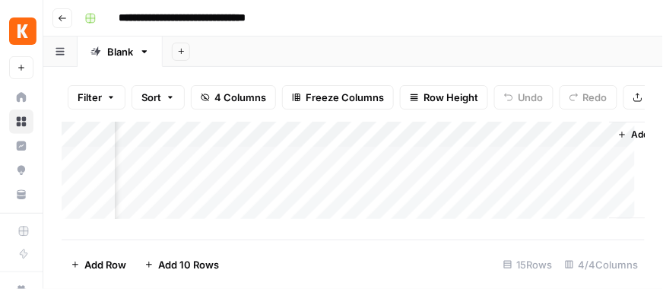
scroll to position [0, 455]
click at [430, 170] on div "Add Column" at bounding box center [354, 175] width 584 height 107
click at [376, 165] on div "Add Column" at bounding box center [354, 175] width 584 height 107
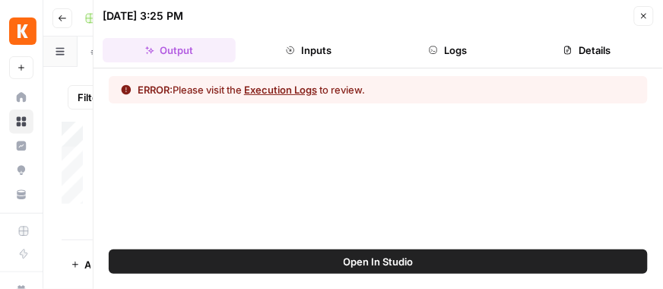
click at [268, 88] on button "Execution Logs" at bounding box center [280, 89] width 73 height 15
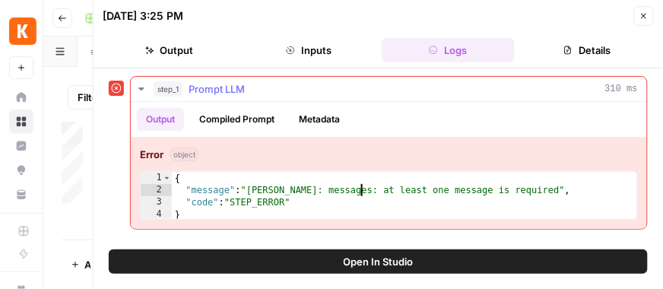
click at [363, 195] on div "{ "message" : "[PERSON_NAME]: messages: at least one message is required" , "co…" at bounding box center [404, 208] width 465 height 73
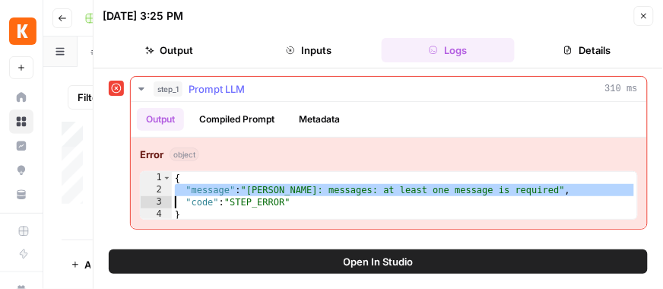
click at [363, 195] on div "{ "message" : "[PERSON_NAME]: messages: at least one message is required" , "co…" at bounding box center [404, 208] width 465 height 73
type textarea "**********"
click at [167, 121] on button "Output" at bounding box center [160, 119] width 47 height 23
click at [201, 113] on button "Compiled Prompt" at bounding box center [237, 119] width 94 height 23
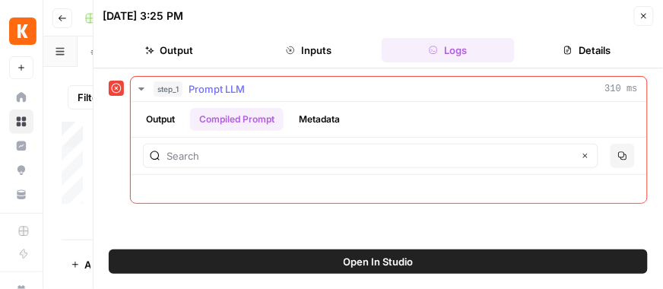
click at [171, 120] on button "Output" at bounding box center [160, 119] width 47 height 23
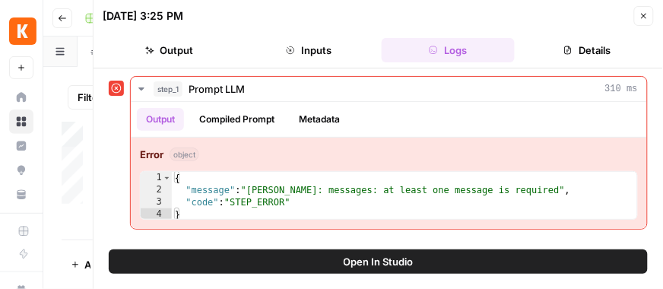
click at [116, 87] on icon at bounding box center [117, 89] width 10 height 10
click at [643, 16] on icon "button" at bounding box center [644, 16] width 5 height 5
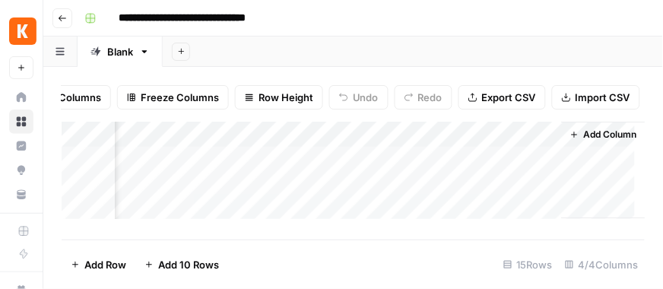
scroll to position [0, 418]
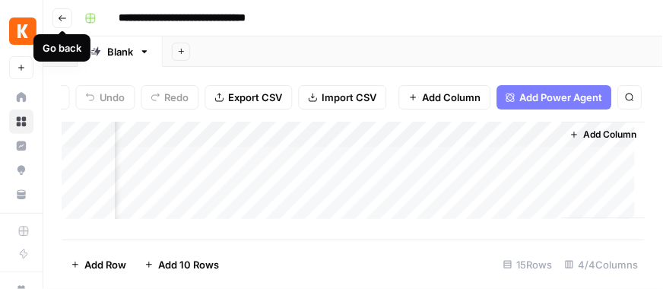
click at [62, 16] on icon "button" at bounding box center [62, 18] width 9 height 9
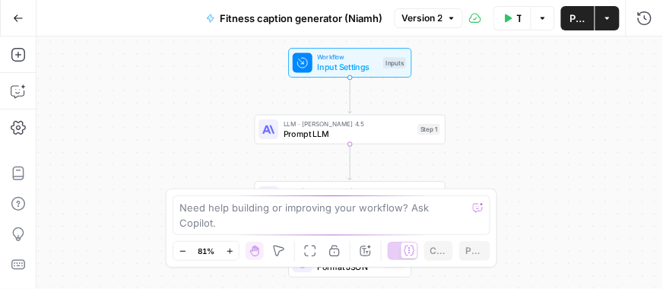
click at [338, 133] on span "Prompt LLM" at bounding box center [348, 134] width 129 height 12
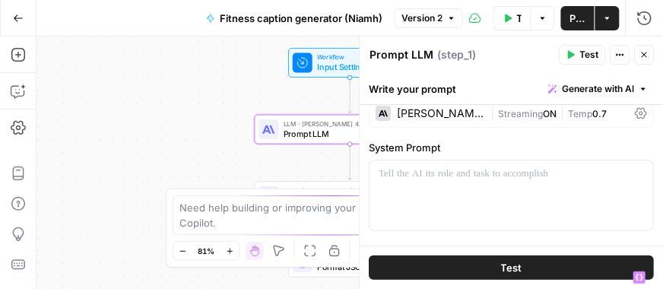
scroll to position [6, 0]
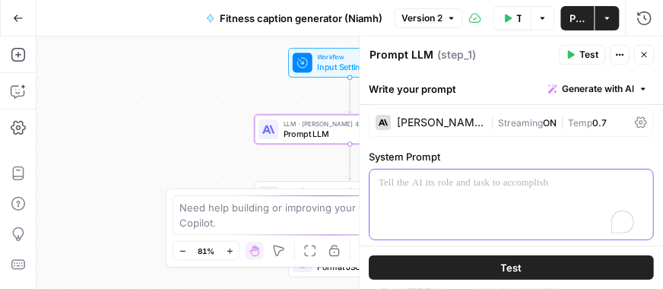
click at [468, 208] on div "To enrich screen reader interactions, please activate Accessibility in Grammarl…" at bounding box center [512, 205] width 284 height 70
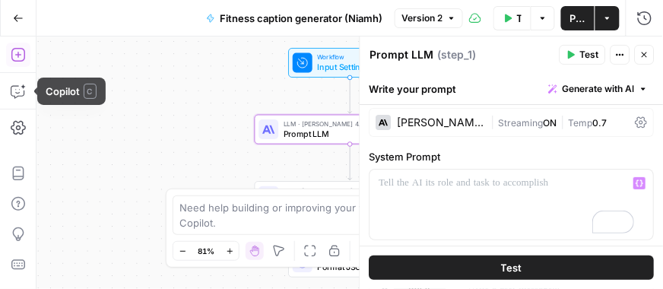
click at [17, 59] on icon "button" at bounding box center [18, 54] width 15 height 15
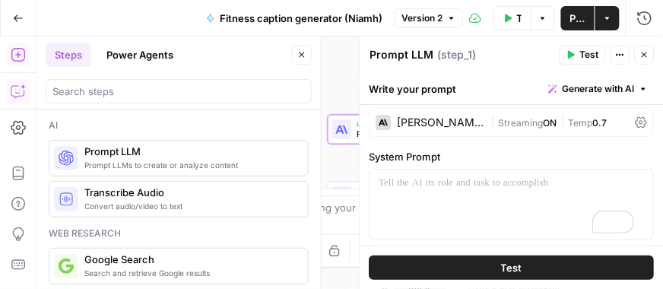
click at [11, 95] on icon "button" at bounding box center [18, 91] width 15 height 15
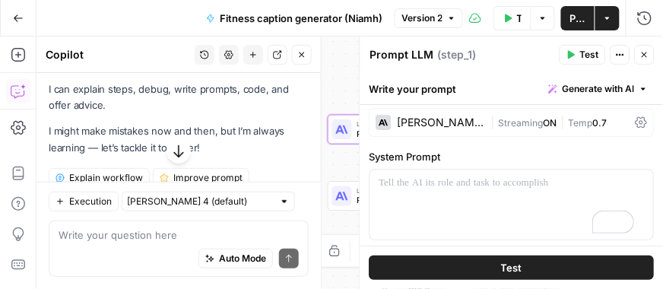
scroll to position [97, 0]
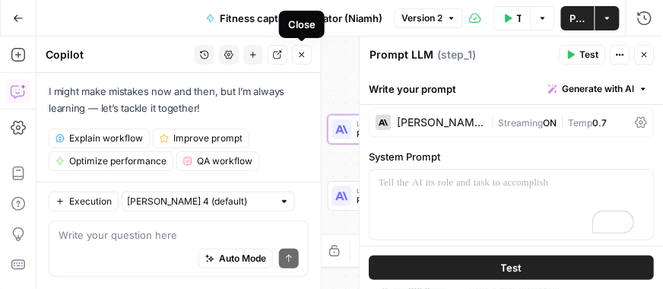
click at [301, 54] on icon "button" at bounding box center [301, 54] width 9 height 9
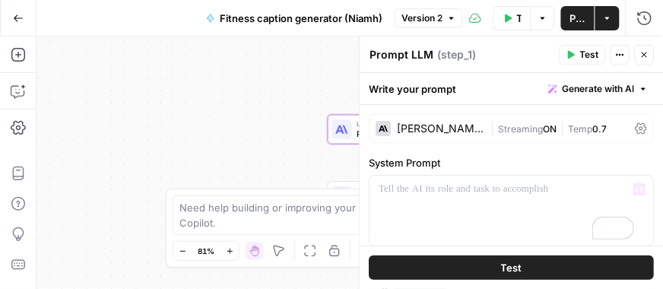
scroll to position [0, 0]
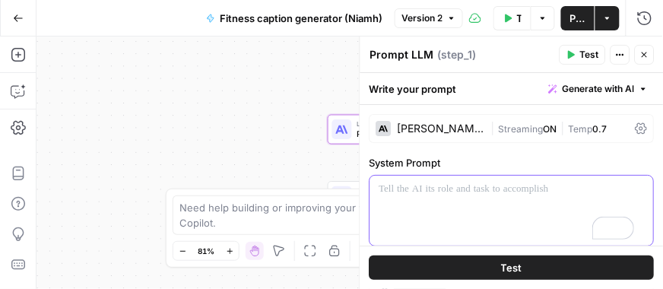
click at [470, 193] on p "To enrich screen reader interactions, please activate Accessibility in Grammarl…" at bounding box center [511, 189] width 265 height 15
click at [470, 194] on p "To enrich screen reader interactions, please activate Accessibility in Grammarl…" at bounding box center [511, 189] width 265 height 15
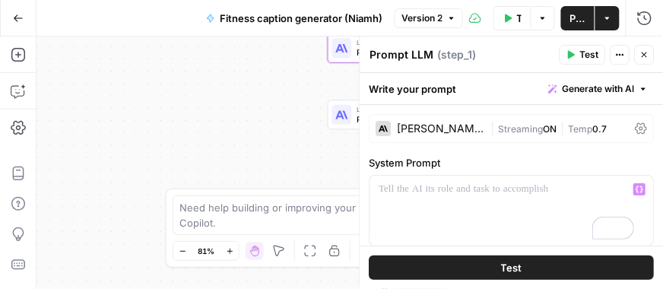
click at [184, 146] on div "Workflow Input Settings Inputs LLM · [PERSON_NAME] 4.5 Prompt LLM Step 1 LLM · …" at bounding box center [349, 162] width 626 height 252
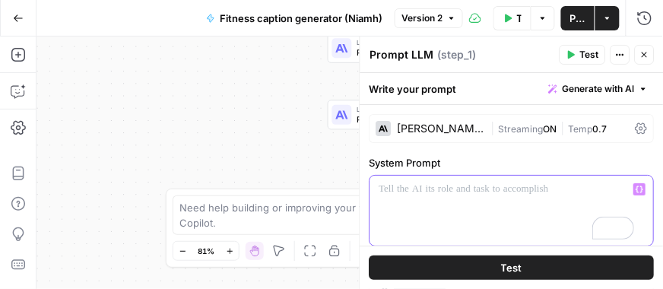
click at [405, 192] on p "To enrich screen reader interactions, please activate Accessibility in Grammarl…" at bounding box center [511, 189] width 265 height 15
click at [565, 92] on span "Generate with AI" at bounding box center [599, 89] width 72 height 14
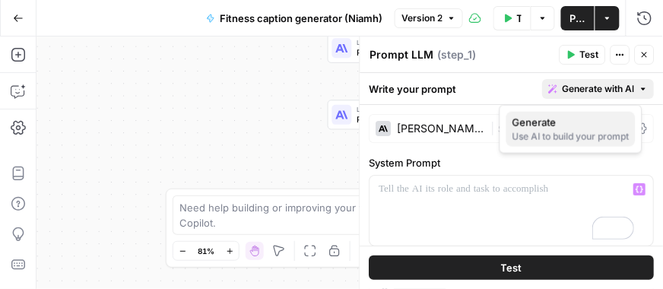
click at [559, 119] on span "Generate" at bounding box center [567, 122] width 111 height 15
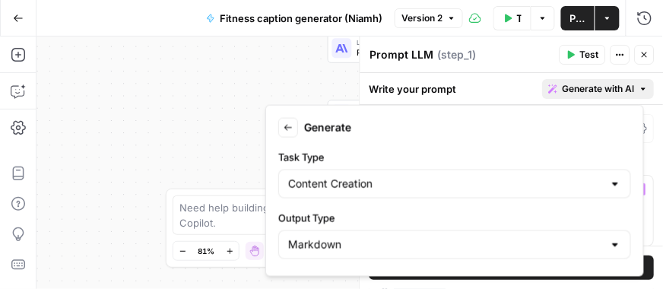
scroll to position [113, 0]
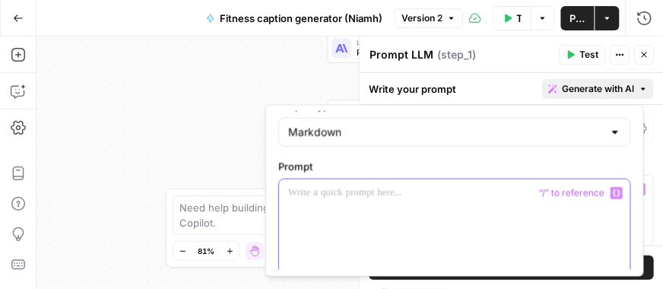
click at [389, 208] on div at bounding box center [454, 234] width 351 height 111
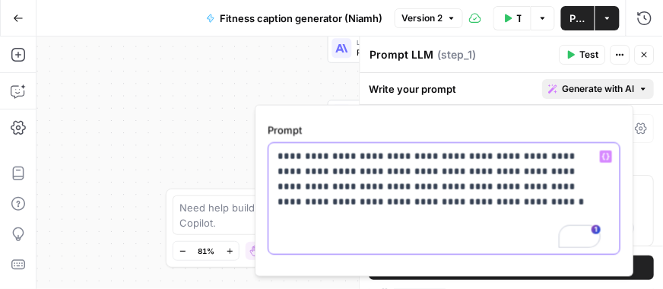
scroll to position [221, 0]
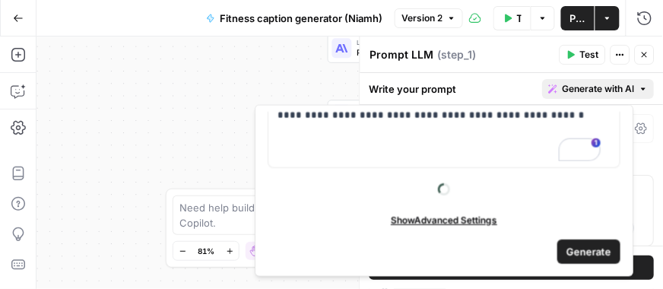
click at [577, 243] on span "Generate" at bounding box center [588, 250] width 45 height 15
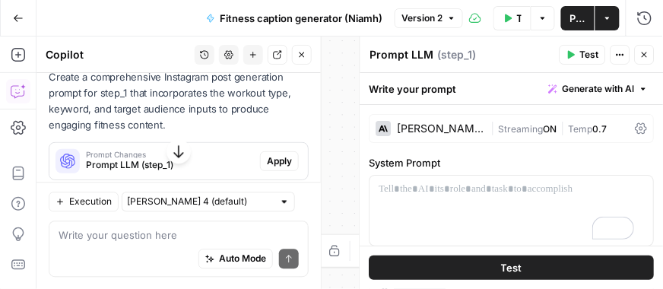
click at [271, 168] on span "Apply" at bounding box center [279, 161] width 25 height 14
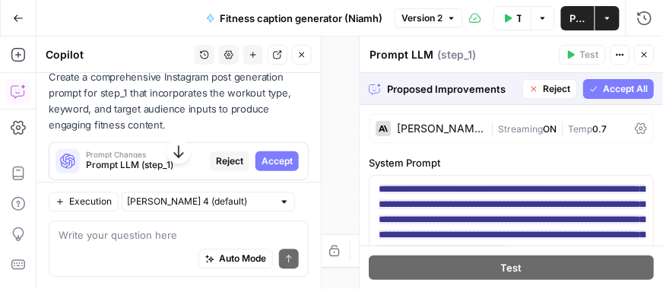
click at [604, 88] on span "Accept All" at bounding box center [626, 89] width 45 height 14
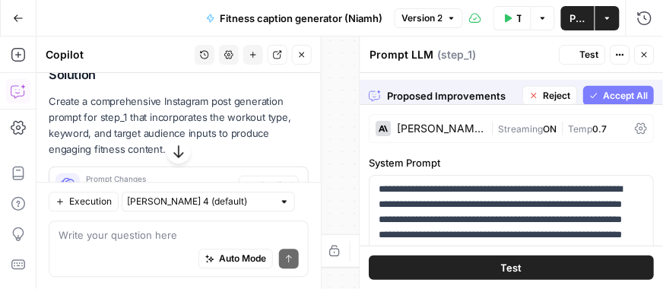
scroll to position [566, 0]
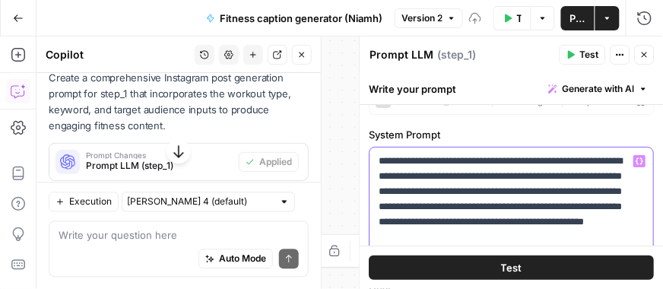
click at [547, 219] on p "**********" at bounding box center [506, 207] width 255 height 106
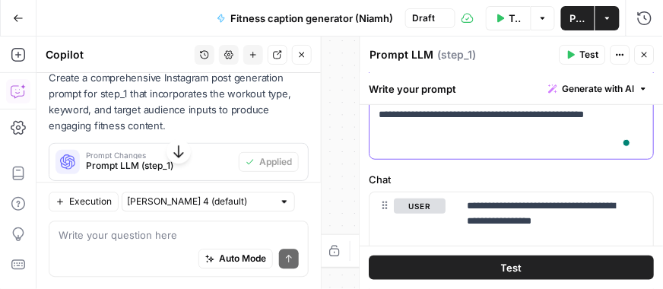
scroll to position [248, 0]
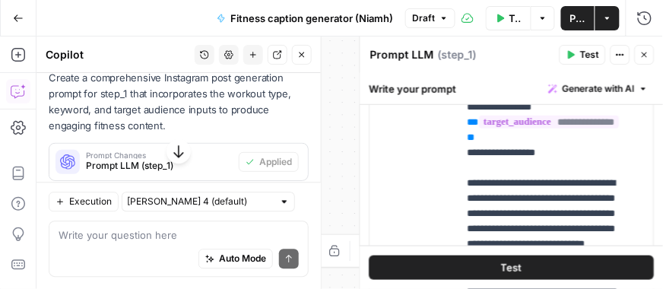
click at [602, 17] on button "Actions" at bounding box center [607, 18] width 24 height 24
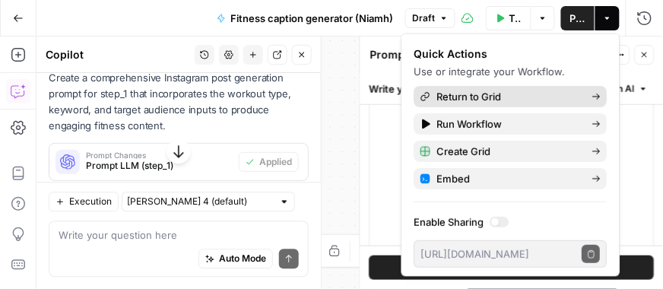
click at [541, 98] on span "Return to Grid" at bounding box center [508, 96] width 143 height 15
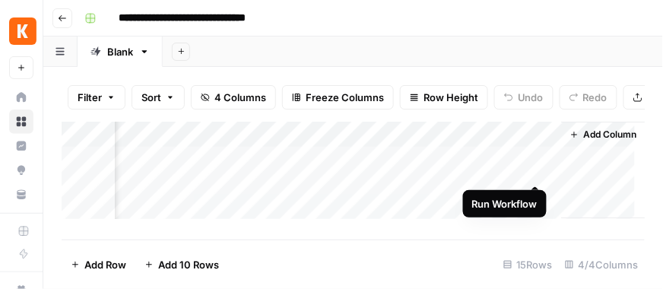
click at [535, 168] on div "Add Column" at bounding box center [354, 175] width 584 height 107
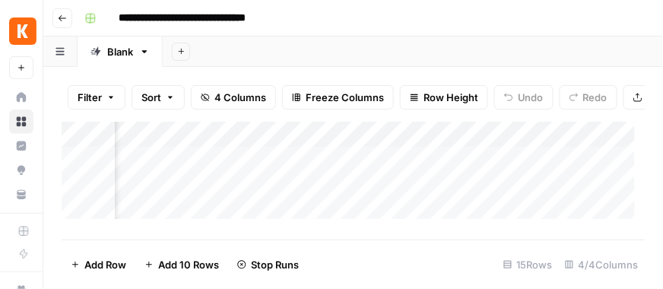
scroll to position [0, 455]
click at [350, 171] on div "Add Column" at bounding box center [354, 175] width 584 height 107
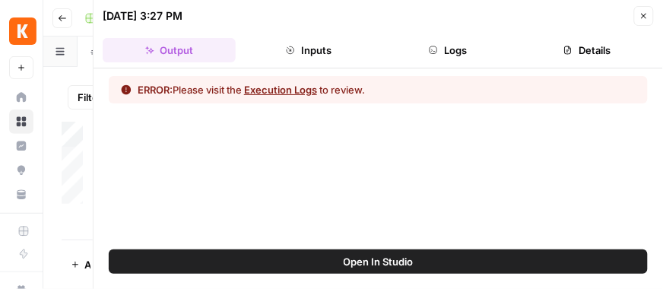
click at [292, 82] on button "Execution Logs" at bounding box center [280, 89] width 73 height 15
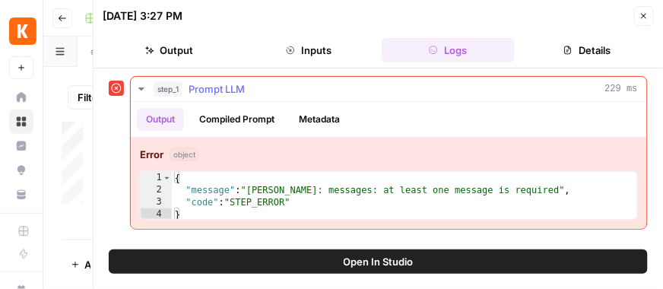
click at [275, 198] on div "{ "message" : "[PERSON_NAME]: messages: at least one message is required" , "co…" at bounding box center [404, 208] width 465 height 73
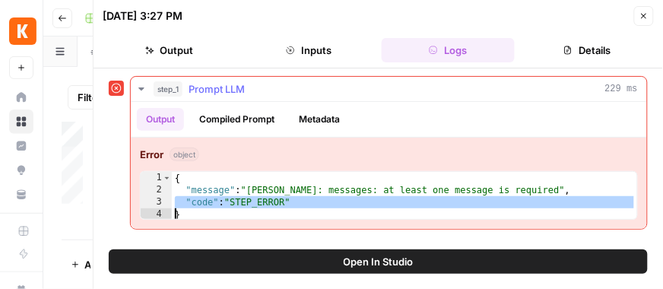
click at [275, 198] on div "{ "message" : "[PERSON_NAME]: messages: at least one message is required" , "co…" at bounding box center [404, 208] width 465 height 73
click at [276, 186] on div "{ "message" : "[PERSON_NAME]: messages: at least one message is required" , "co…" at bounding box center [404, 208] width 465 height 73
type textarea "**********"
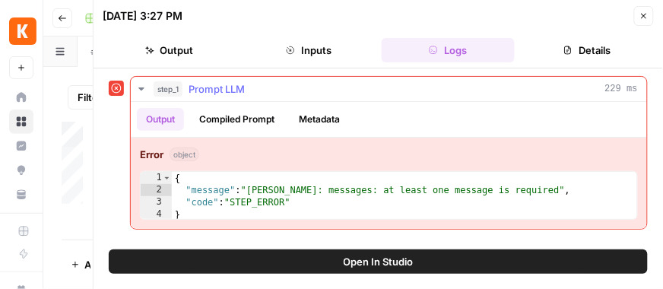
click at [229, 124] on button "Compiled Prompt" at bounding box center [237, 119] width 94 height 23
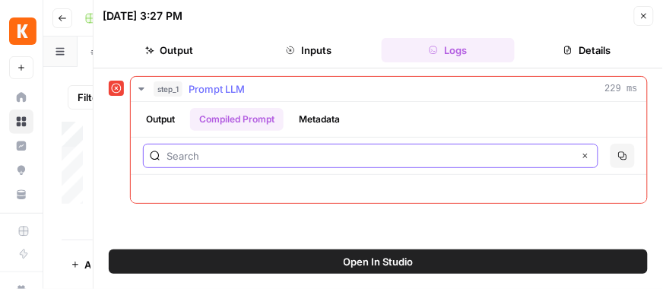
click at [193, 159] on input "text" at bounding box center [370, 155] width 407 height 15
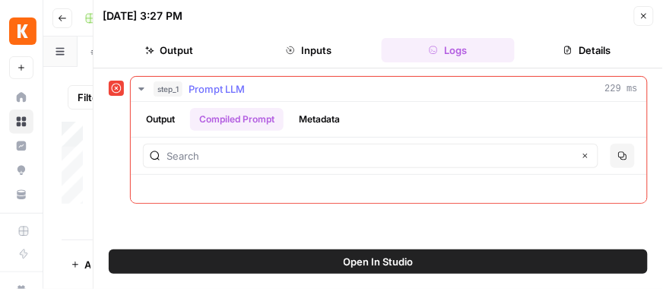
click at [165, 120] on button "Output" at bounding box center [160, 119] width 47 height 23
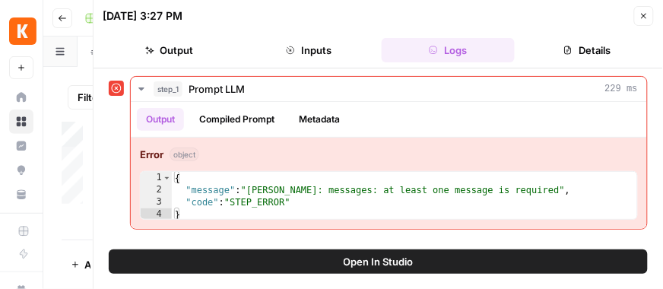
click at [115, 87] on icon at bounding box center [116, 88] width 11 height 11
click at [648, 16] on span "Close" at bounding box center [648, 16] width 1 height 1
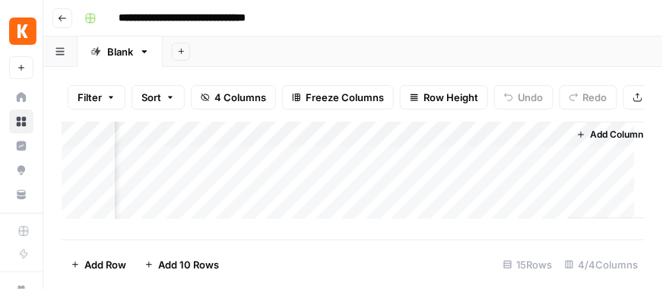
scroll to position [0, 455]
click at [59, 21] on icon "button" at bounding box center [62, 18] width 9 height 9
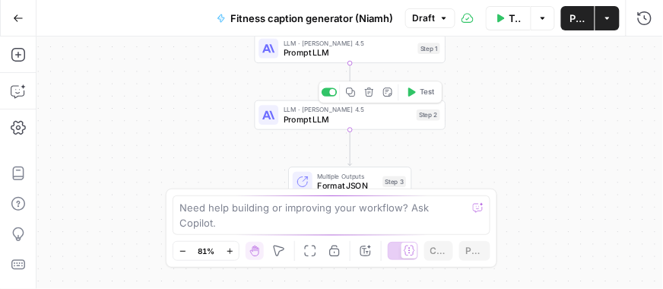
click at [297, 119] on span "Prompt LLM" at bounding box center [348, 119] width 128 height 12
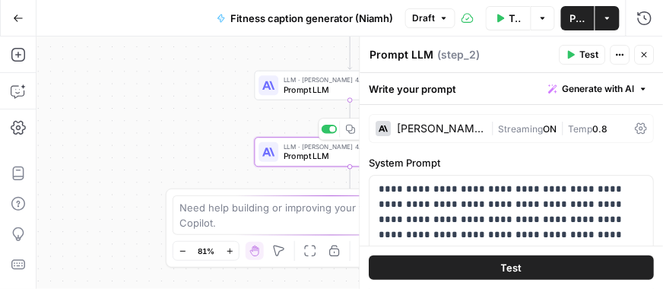
click at [208, 123] on div "Workflow Input Settings Inputs LLM · Claude Sonnet 4.5 Prompt LLM Step 1 LLM · …" at bounding box center [349, 162] width 626 height 252
click at [645, 56] on icon "button" at bounding box center [644, 54] width 5 height 5
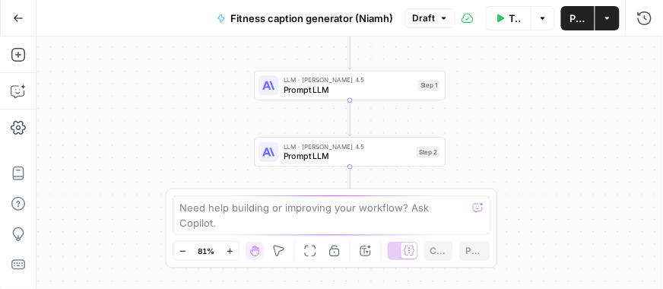
click at [327, 91] on span "Prompt LLM" at bounding box center [348, 90] width 129 height 12
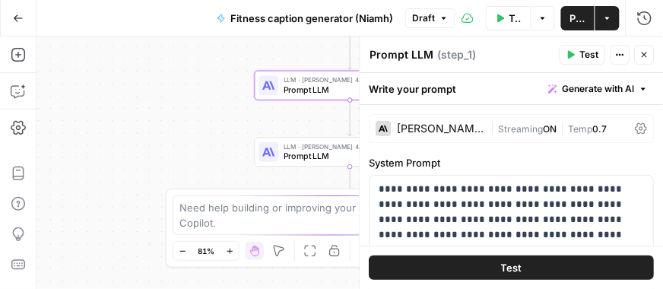
click at [652, 51] on button "Close" at bounding box center [645, 55] width 20 height 20
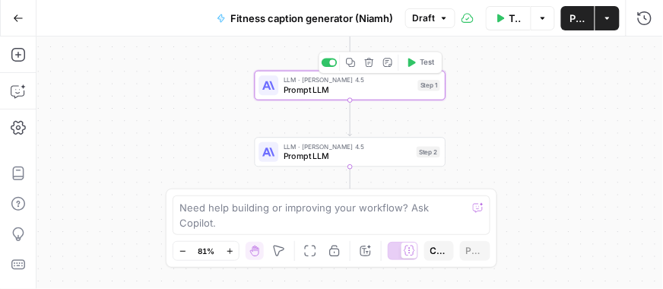
click at [366, 71] on div "Copy step Delete step Add Note Test" at bounding box center [381, 63] width 124 height 22
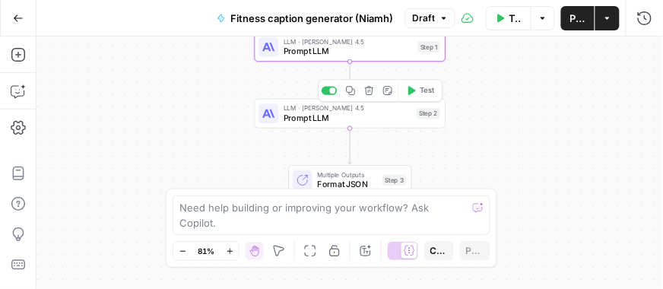
click at [182, 137] on div "Workflow Input Settings Inputs LLM · Claude Sonnet 4.5 Prompt LLM Step 1 LLM · …" at bounding box center [349, 162] width 626 height 252
click at [344, 116] on span "Prompt LLM" at bounding box center [348, 118] width 128 height 12
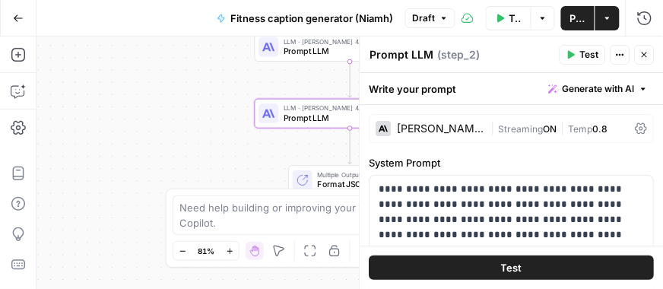
drag, startPoint x: 645, startPoint y: 52, endPoint x: 626, endPoint y: 53, distance: 18.3
click at [645, 52] on icon "button" at bounding box center [644, 54] width 9 height 9
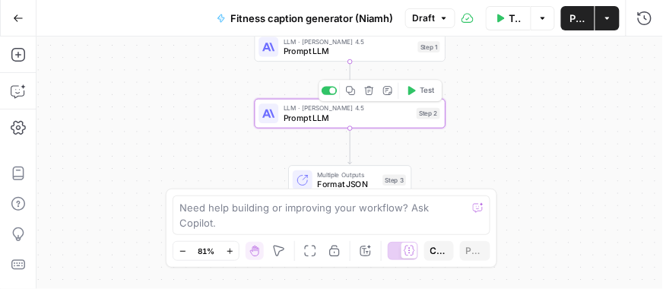
click at [372, 93] on icon "button" at bounding box center [369, 90] width 9 height 9
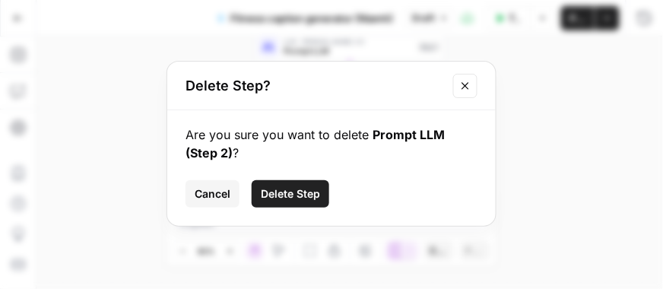
click at [277, 190] on span "Delete Step" at bounding box center [290, 193] width 59 height 15
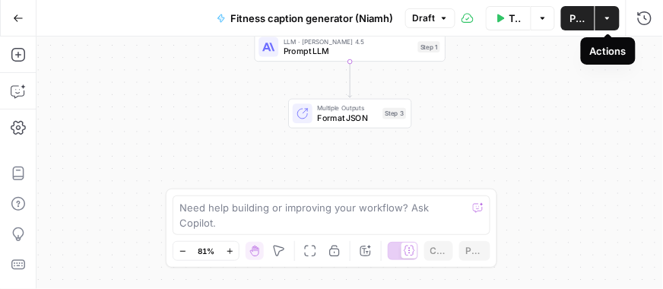
click at [607, 18] on icon "button" at bounding box center [607, 18] width 5 height 2
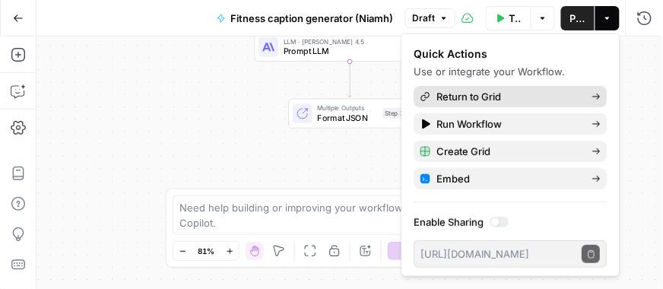
click at [540, 95] on span "Return to Grid" at bounding box center [508, 96] width 143 height 15
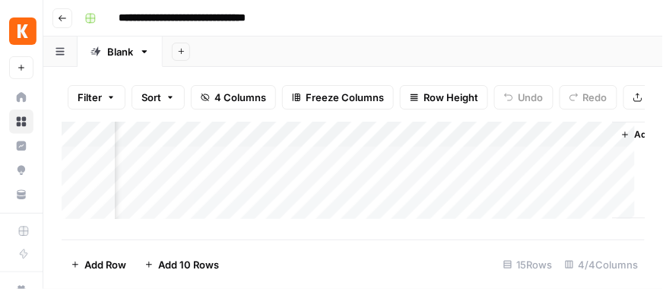
scroll to position [0, 437]
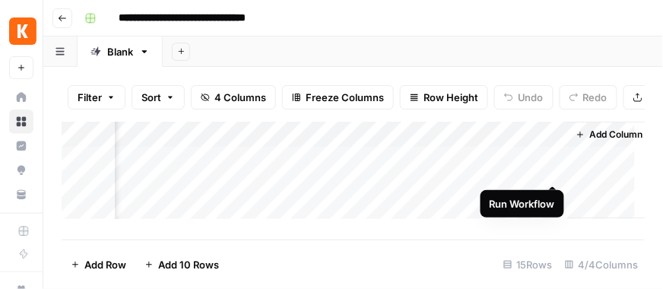
click at [549, 167] on div "Add Column" at bounding box center [354, 175] width 584 height 107
click at [537, 171] on div "Add Column" at bounding box center [354, 175] width 584 height 107
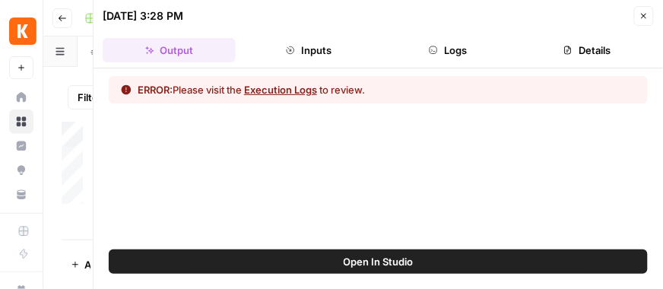
click at [298, 91] on button "Execution Logs" at bounding box center [280, 89] width 73 height 15
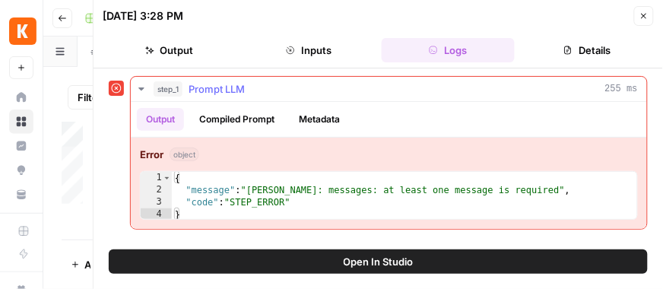
click at [206, 121] on button "Compiled Prompt" at bounding box center [237, 119] width 94 height 23
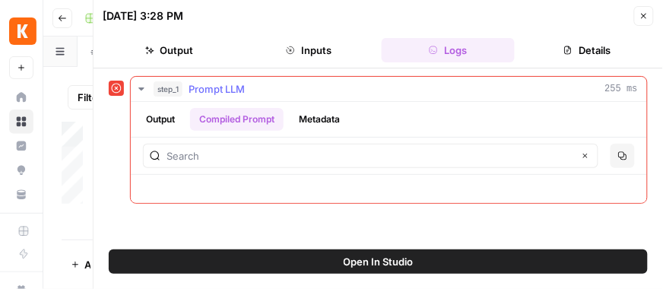
click at [154, 117] on button "Output" at bounding box center [160, 119] width 47 height 23
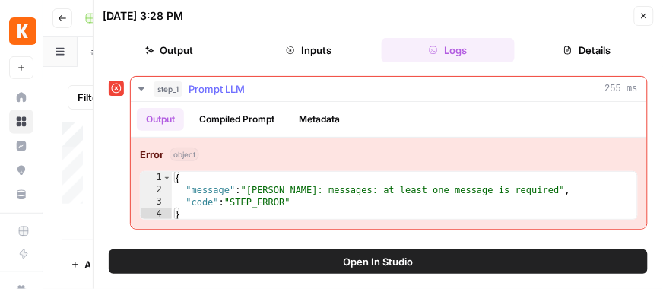
click at [260, 121] on button "Compiled Prompt" at bounding box center [237, 119] width 94 height 23
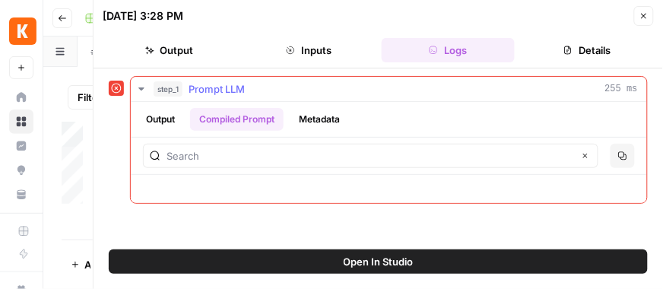
drag, startPoint x: 320, startPoint y: 118, endPoint x: 307, endPoint y: 121, distance: 13.3
click at [320, 119] on button "Metadata" at bounding box center [319, 119] width 59 height 23
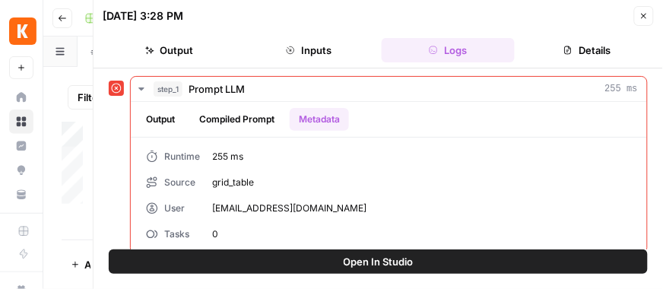
click at [192, 53] on button "Output" at bounding box center [169, 50] width 133 height 24
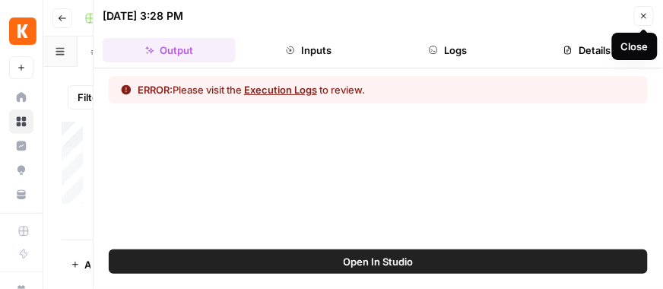
click at [645, 8] on button "Close" at bounding box center [644, 16] width 20 height 20
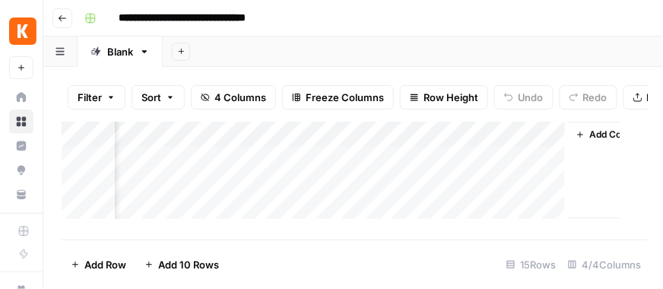
scroll to position [0, 436]
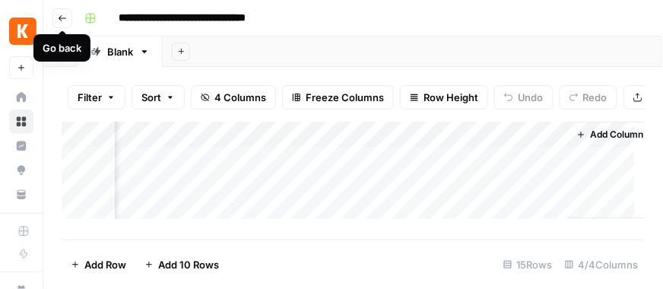
click at [64, 19] on icon "button" at bounding box center [62, 18] width 9 height 9
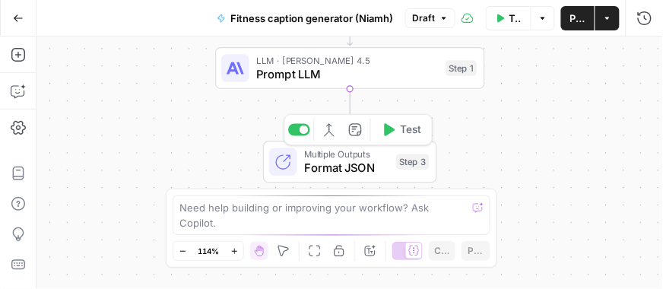
click at [313, 168] on span "Format JSON" at bounding box center [346, 168] width 85 height 17
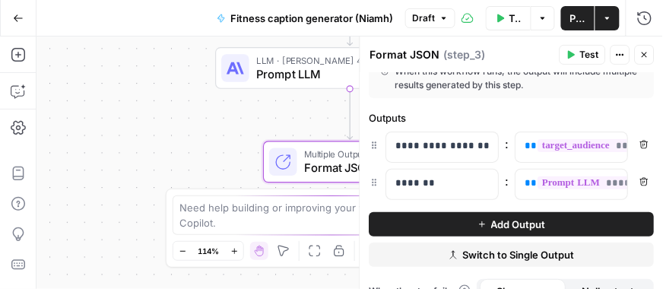
scroll to position [46, 0]
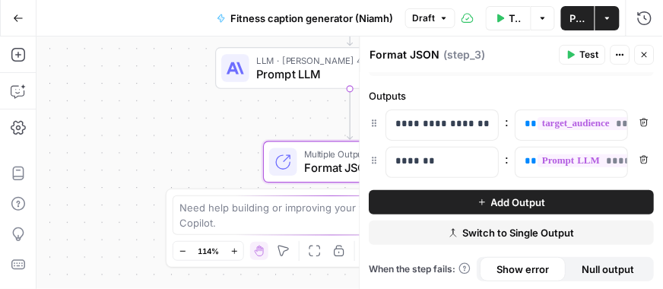
click at [642, 53] on icon "button" at bounding box center [644, 54] width 9 height 9
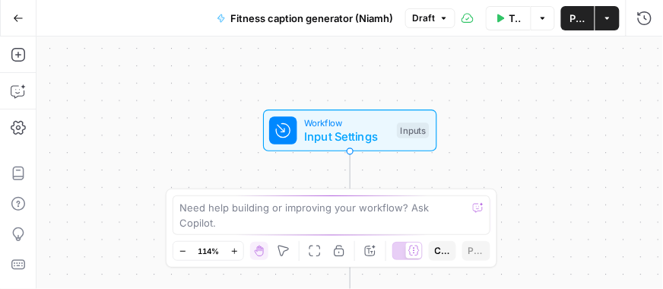
click at [309, 132] on span "Input Settings" at bounding box center [347, 136] width 86 height 17
click at [309, 132] on span "Input Settings" at bounding box center [348, 136] width 86 height 17
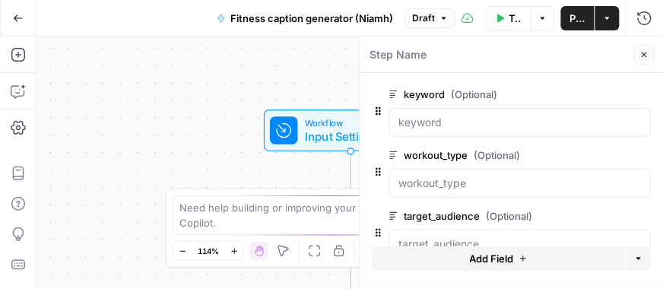
click at [646, 57] on icon "button" at bounding box center [644, 54] width 9 height 9
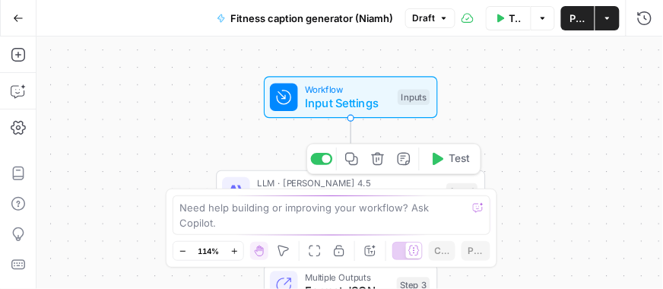
click at [294, 191] on span "Prompt LLM" at bounding box center [348, 197] width 182 height 17
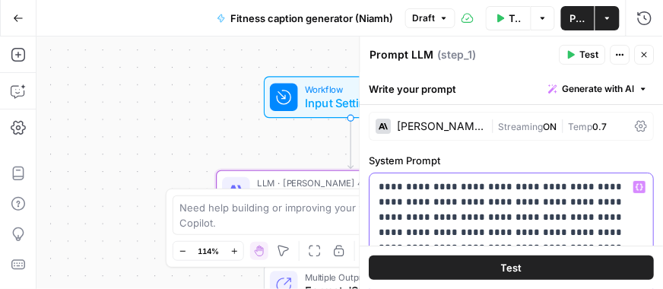
click at [527, 200] on p "**********" at bounding box center [506, 232] width 255 height 106
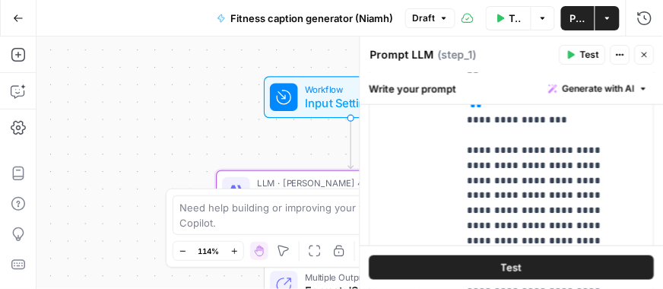
scroll to position [594, 0]
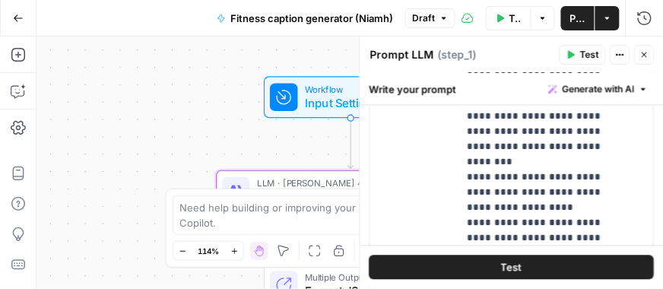
click at [484, 271] on button "Test" at bounding box center [511, 267] width 285 height 24
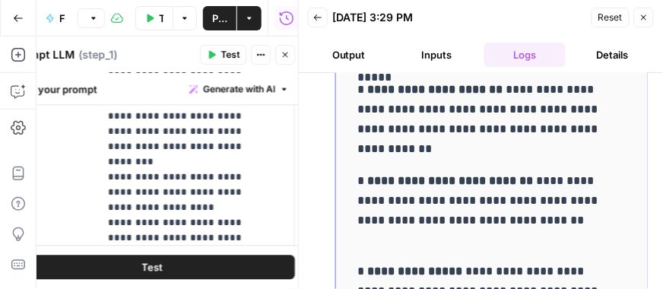
scroll to position [353, 0]
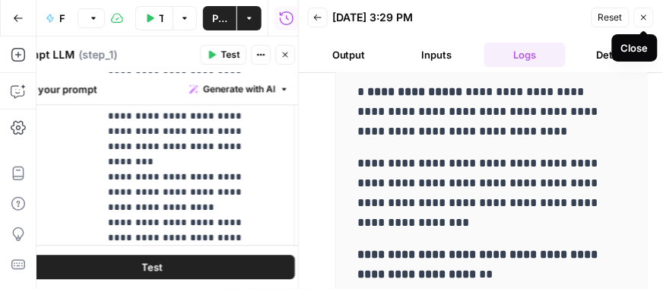
click at [640, 14] on icon "button" at bounding box center [643, 17] width 9 height 9
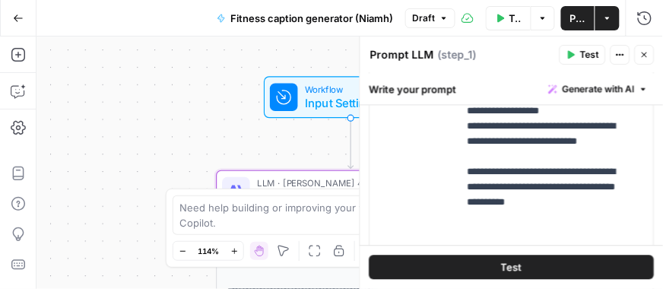
click at [569, 14] on button "Publish" at bounding box center [577, 18] width 33 height 24
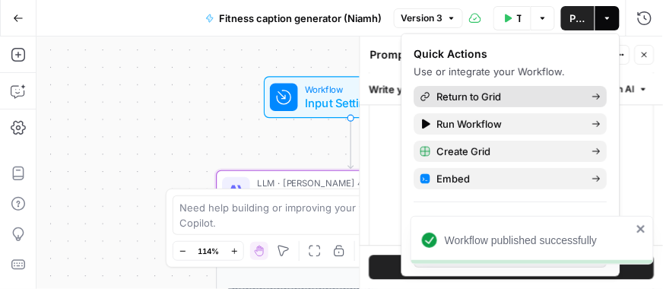
click at [525, 95] on span "Return to Grid" at bounding box center [508, 96] width 143 height 15
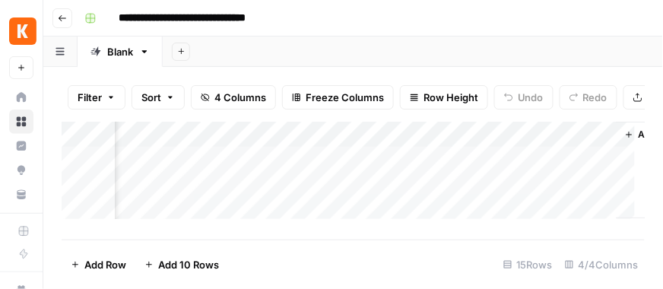
scroll to position [0, 455]
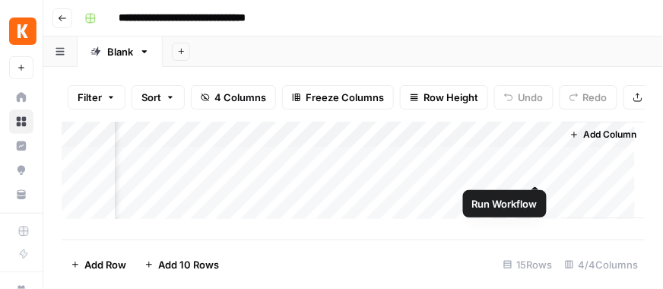
click at [531, 167] on div "Add Column" at bounding box center [354, 175] width 584 height 107
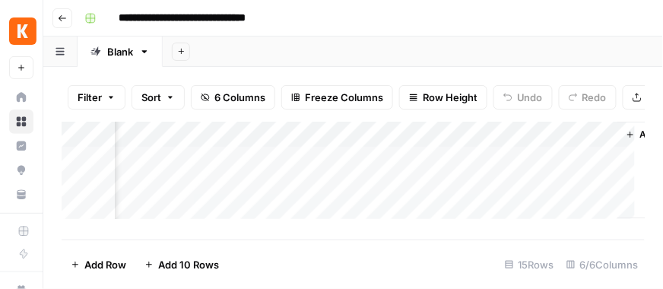
scroll to position [0, 728]
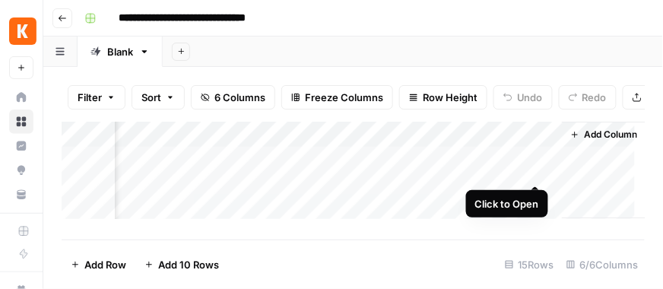
click at [530, 170] on div "Add Column" at bounding box center [354, 175] width 584 height 107
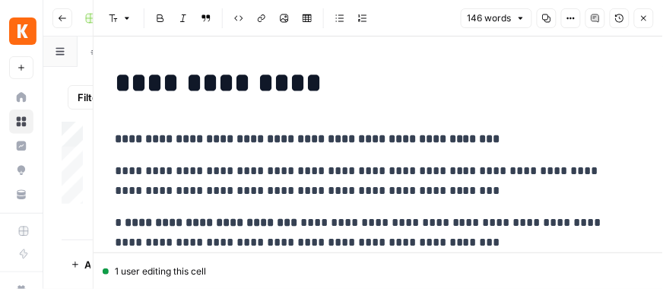
click at [376, 181] on p "**********" at bounding box center [373, 181] width 516 height 40
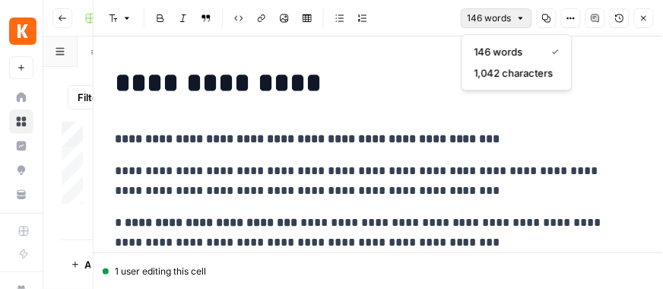
click at [505, 17] on span "146 words" at bounding box center [490, 18] width 44 height 14
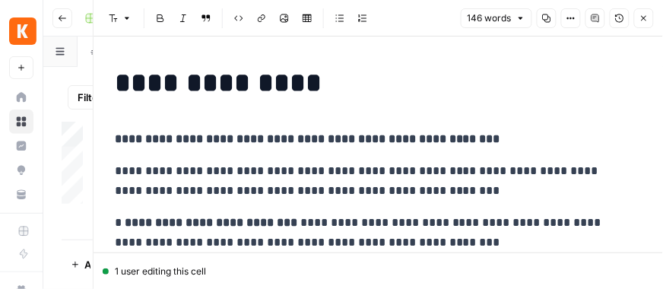
click at [505, 17] on span "146 words" at bounding box center [490, 18] width 44 height 14
click at [582, 14] on div "146 words Copy Options Comments Version History Close" at bounding box center [557, 18] width 193 height 20
click at [573, 14] on icon "button" at bounding box center [570, 18] width 9 height 9
click at [643, 21] on icon "button" at bounding box center [643, 18] width 9 height 9
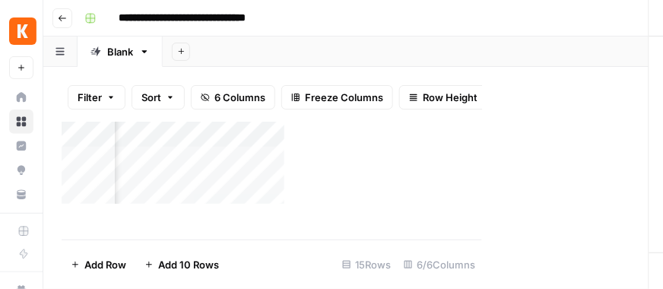
scroll to position [0, 710]
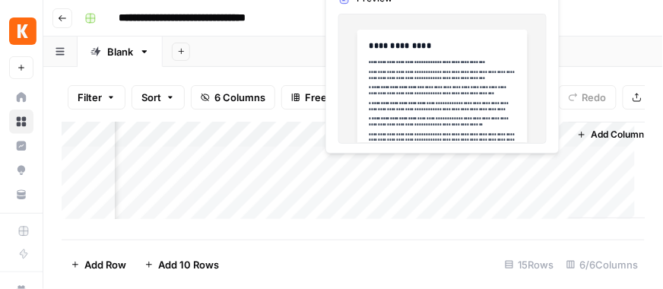
click at [455, 166] on div "Add Column" at bounding box center [354, 175] width 584 height 107
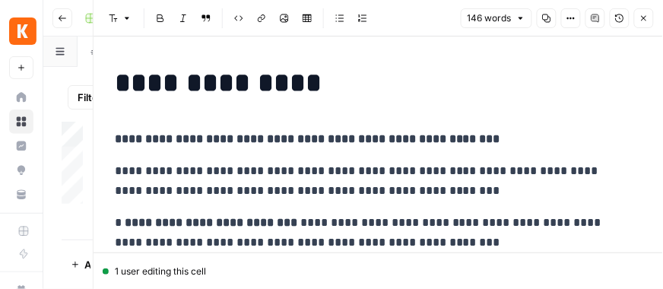
click at [306, 129] on p "**********" at bounding box center [378, 139] width 527 height 20
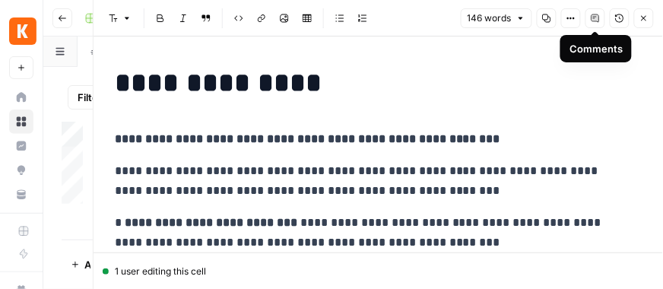
click at [592, 20] on icon "button" at bounding box center [595, 18] width 8 height 8
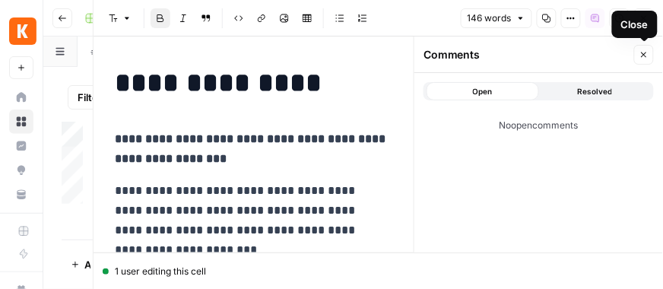
click at [642, 55] on icon "button" at bounding box center [643, 54] width 9 height 9
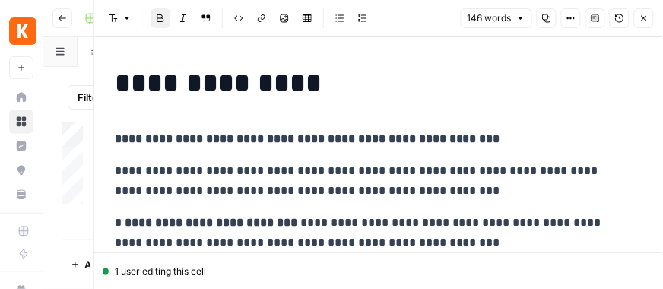
click at [641, 24] on button "Close" at bounding box center [644, 18] width 20 height 20
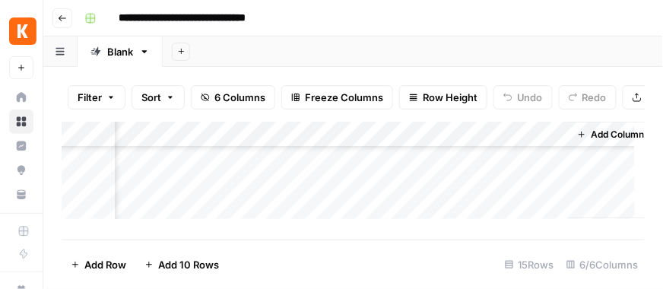
scroll to position [0, 710]
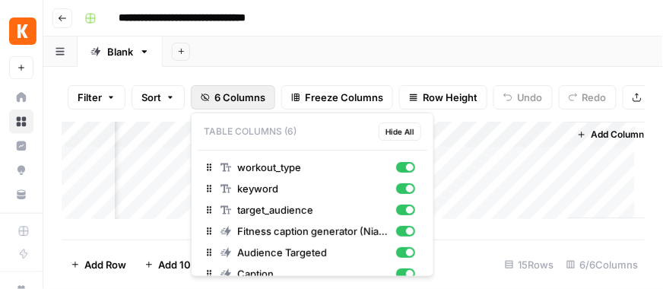
click at [245, 103] on span "6 Columns" at bounding box center [239, 97] width 51 height 15
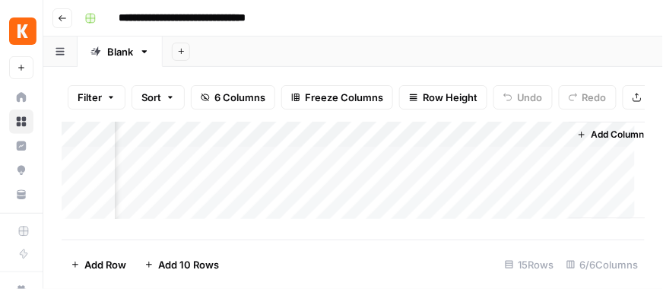
click at [245, 103] on span "6 Columns" at bounding box center [239, 97] width 51 height 15
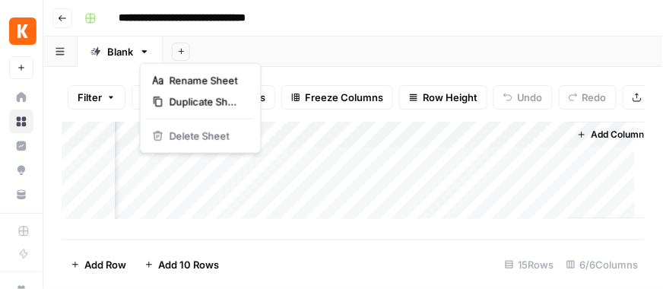
click at [147, 56] on icon "button" at bounding box center [144, 51] width 11 height 11
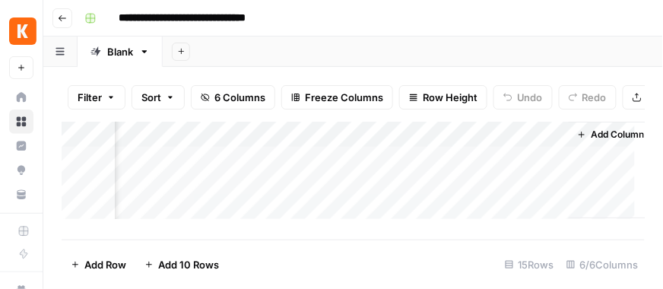
click at [147, 56] on icon "button" at bounding box center [144, 51] width 11 height 11
click at [401, 144] on div "Add Column" at bounding box center [354, 175] width 584 height 107
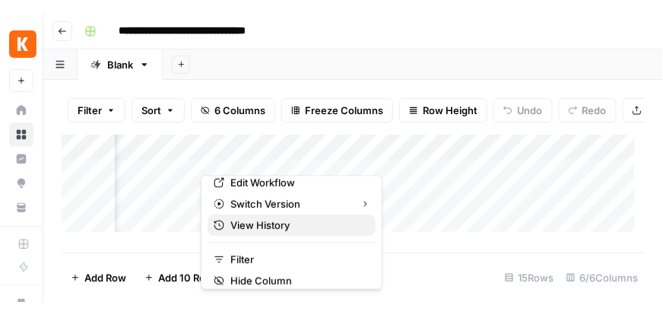
scroll to position [153, 0]
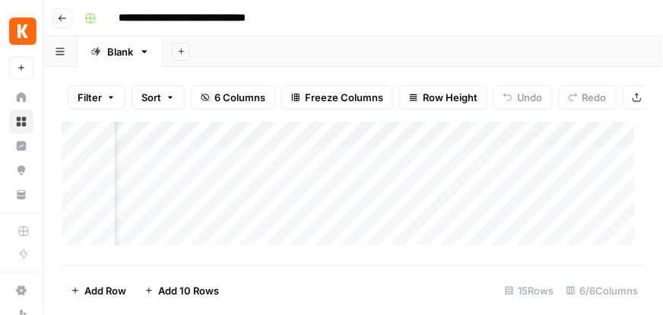
click at [404, 144] on div "Add Column" at bounding box center [354, 189] width 584 height 134
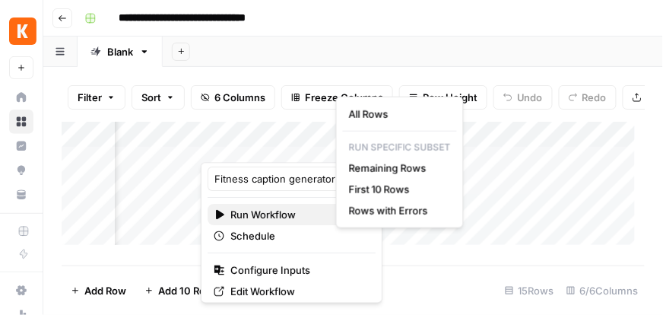
scroll to position [2, 0]
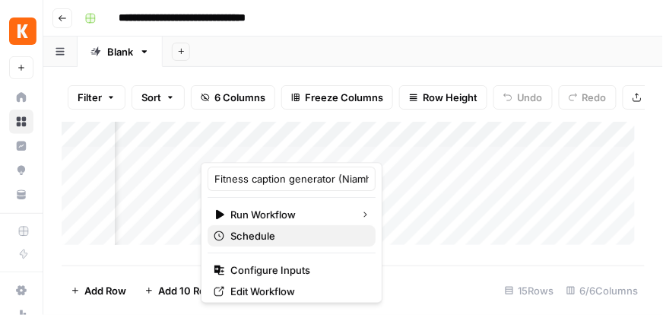
click at [303, 231] on span "Schedule" at bounding box center [296, 236] width 133 height 15
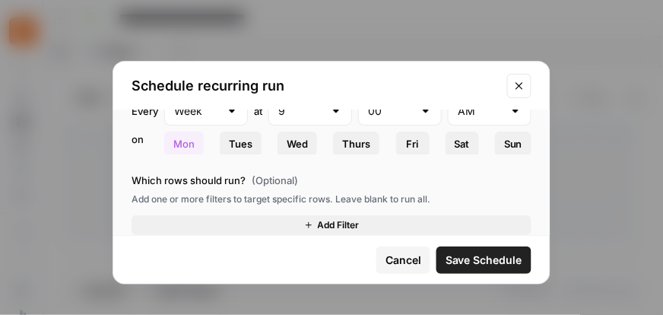
scroll to position [89, 0]
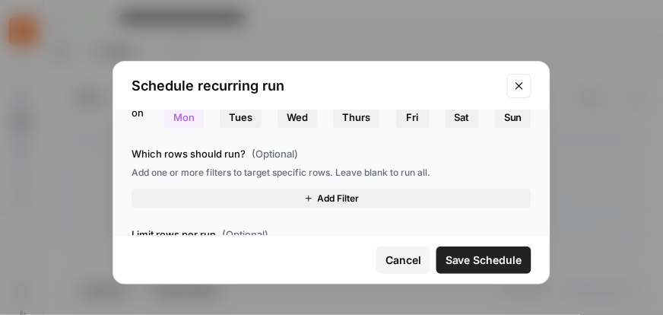
click at [297, 196] on button "Add Filter" at bounding box center [332, 199] width 400 height 20
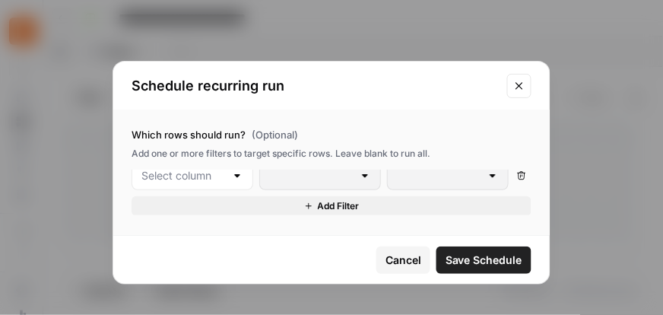
scroll to position [118, 0]
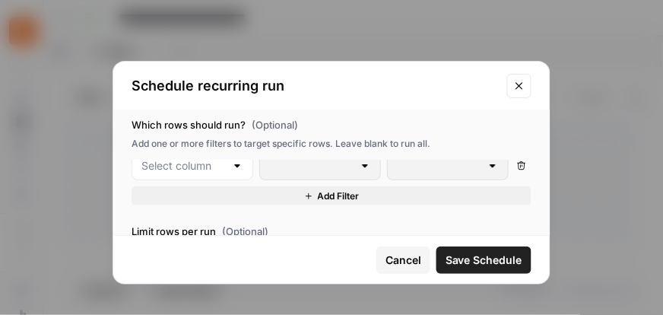
click at [224, 170] on div at bounding box center [193, 165] width 122 height 29
click at [347, 182] on div "Delete Add Filter" at bounding box center [332, 183] width 400 height 46
click at [205, 166] on input "text" at bounding box center [183, 167] width 84 height 15
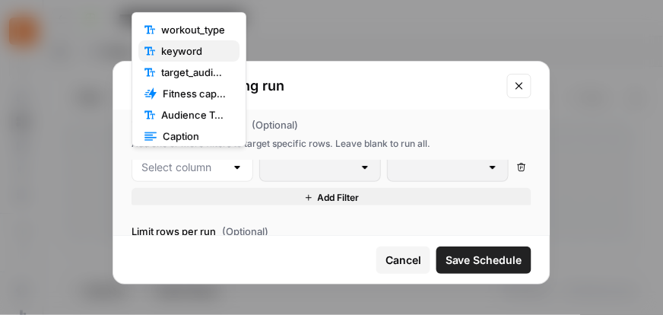
click at [182, 48] on span "keyword" at bounding box center [194, 50] width 66 height 15
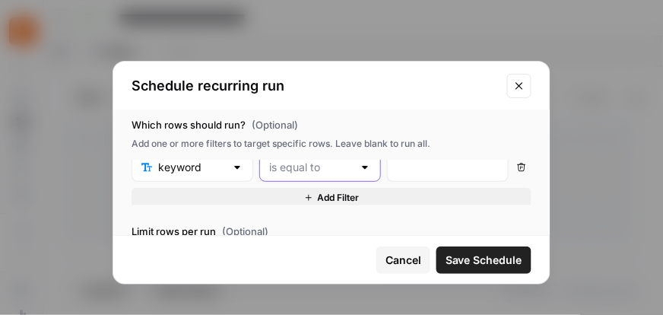
click at [331, 170] on input "text" at bounding box center [311, 167] width 84 height 15
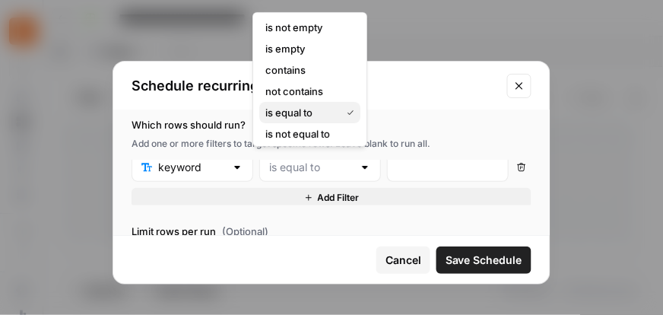
scroll to position [0, 0]
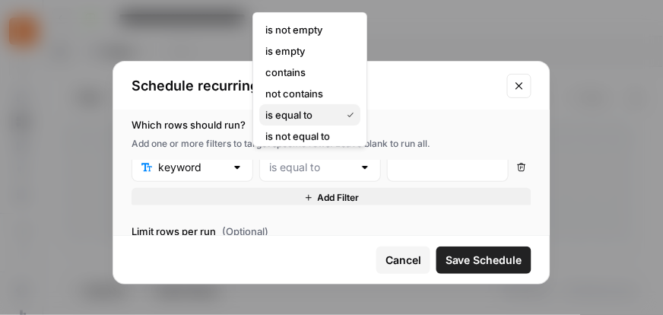
click at [312, 113] on span "is equal to" at bounding box center [299, 114] width 69 height 15
type input "is equal to"
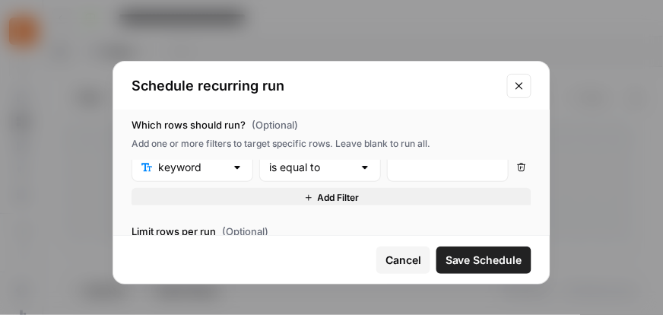
click at [404, 158] on div "Which rows should run? (Optional) Add one or more filters to target specific ro…" at bounding box center [332, 161] width 400 height 88
click at [407, 167] on input "text" at bounding box center [448, 167] width 102 height 15
click at [420, 257] on span "Cancel" at bounding box center [403, 259] width 36 height 15
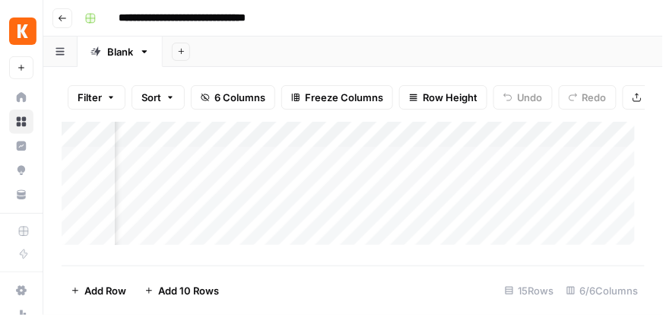
click at [404, 148] on div "Add Column" at bounding box center [354, 189] width 584 height 134
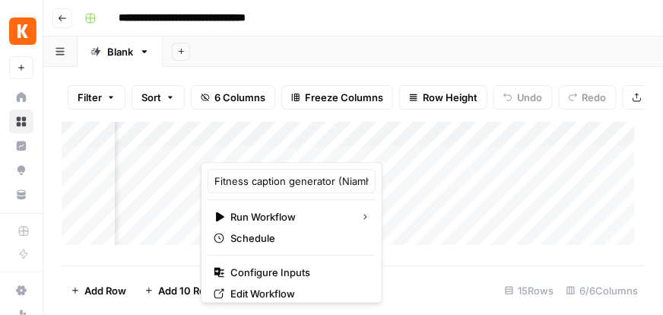
scroll to position [127, 0]
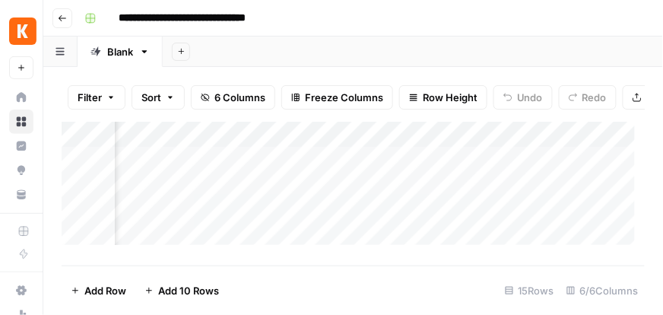
click at [363, 187] on div "Add Column" at bounding box center [354, 189] width 584 height 134
click at [292, 53] on div "Add Sheet" at bounding box center [413, 51] width 500 height 30
click at [59, 26] on button "Go back" at bounding box center [62, 18] width 20 height 20
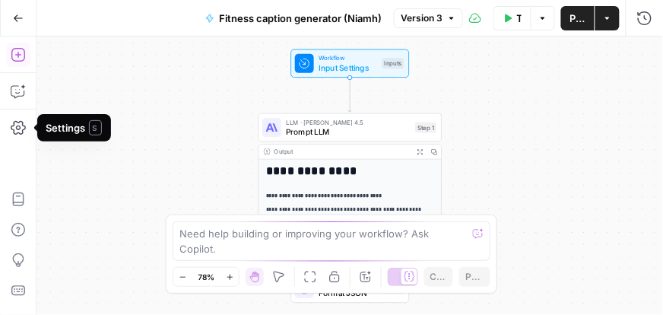
click at [14, 50] on icon "button" at bounding box center [18, 54] width 15 height 15
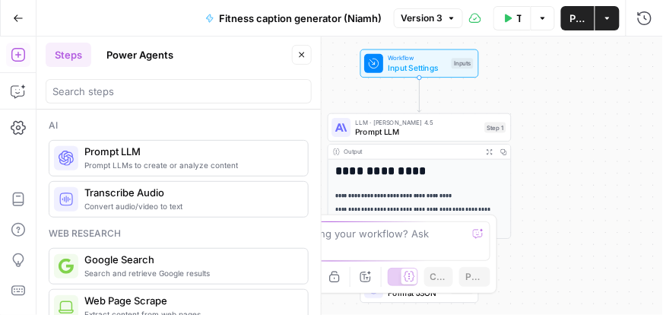
click at [163, 65] on button "Power Agents" at bounding box center [139, 55] width 85 height 24
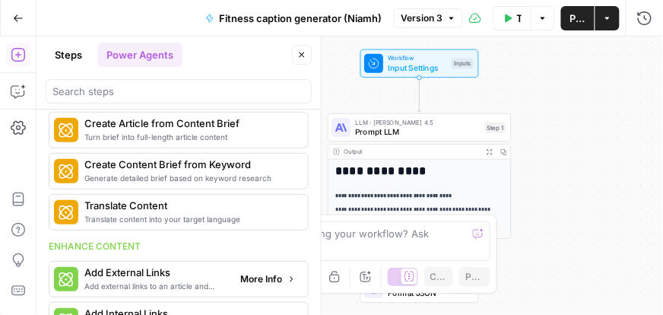
scroll to position [141, 0]
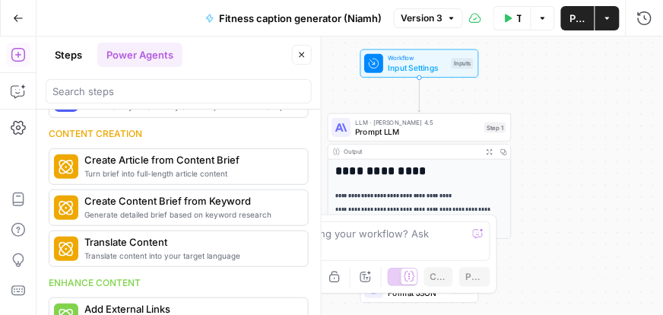
click at [68, 56] on button "Steps" at bounding box center [69, 55] width 46 height 24
